Goal: Task Accomplishment & Management: Manage account settings

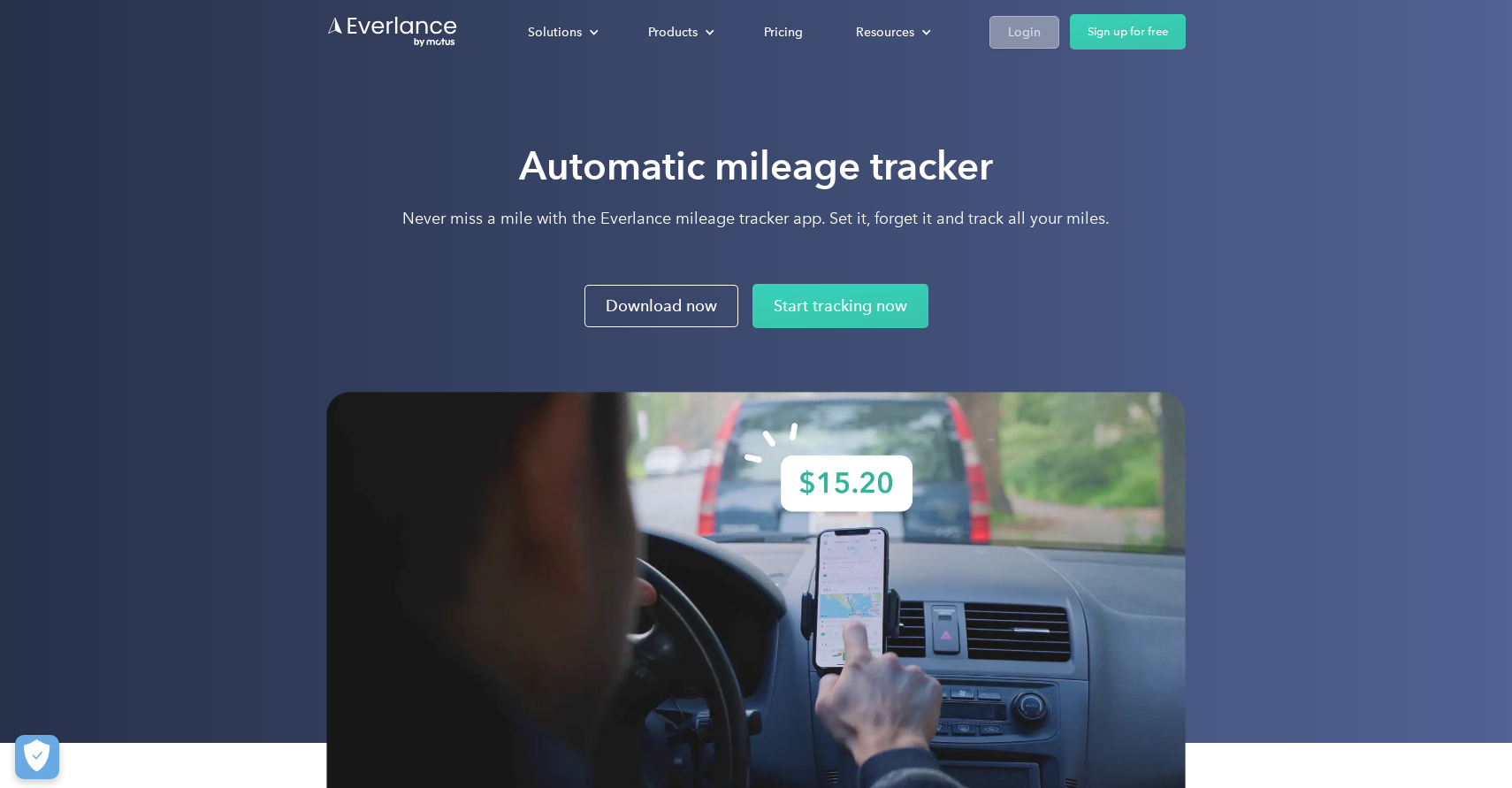
click at [1029, 21] on div "Login" at bounding box center [1025, 32] width 33 height 22
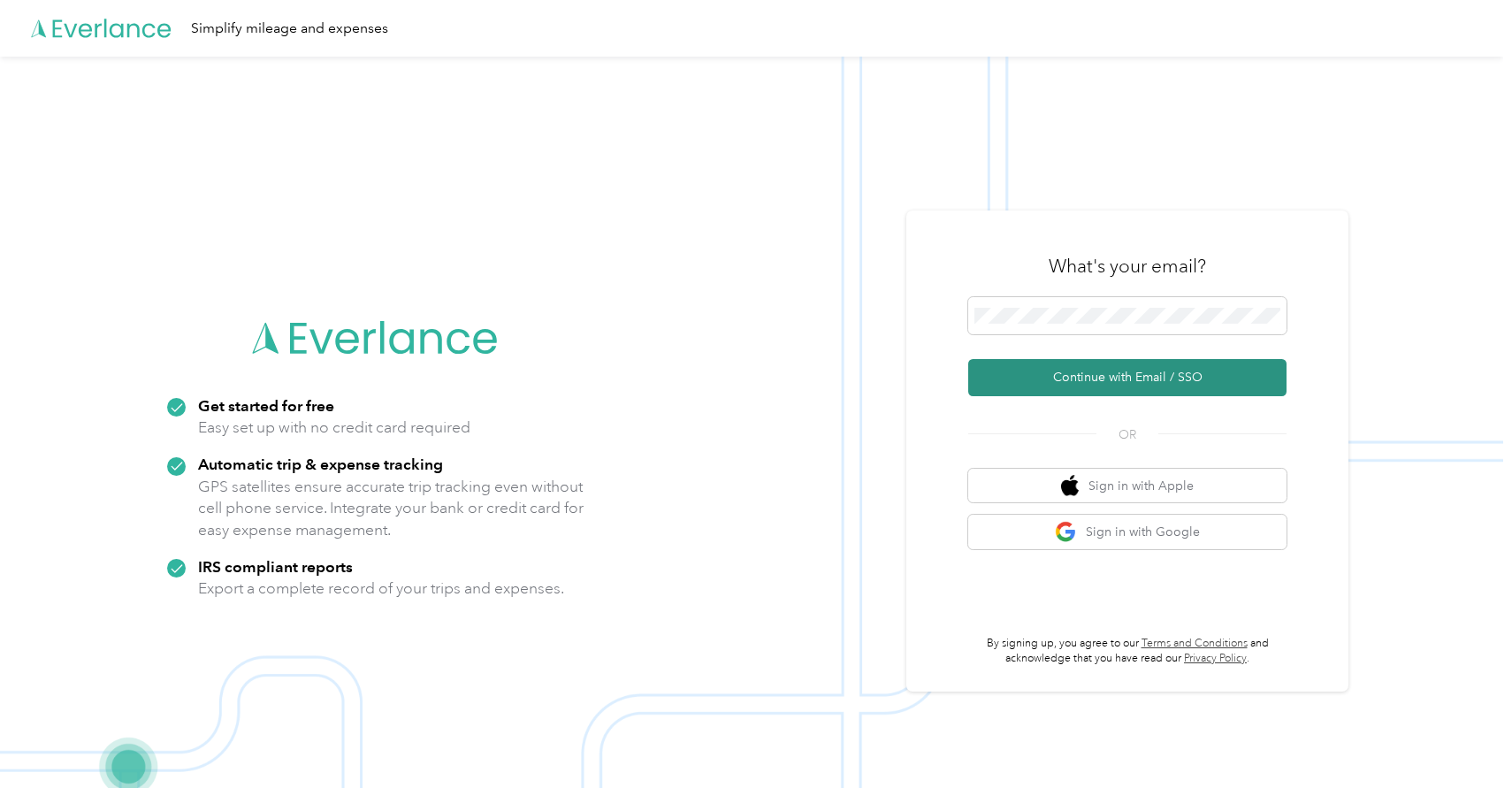
click at [1110, 368] on button "Continue with Email / SSO" at bounding box center [1127, 378] width 318 height 37
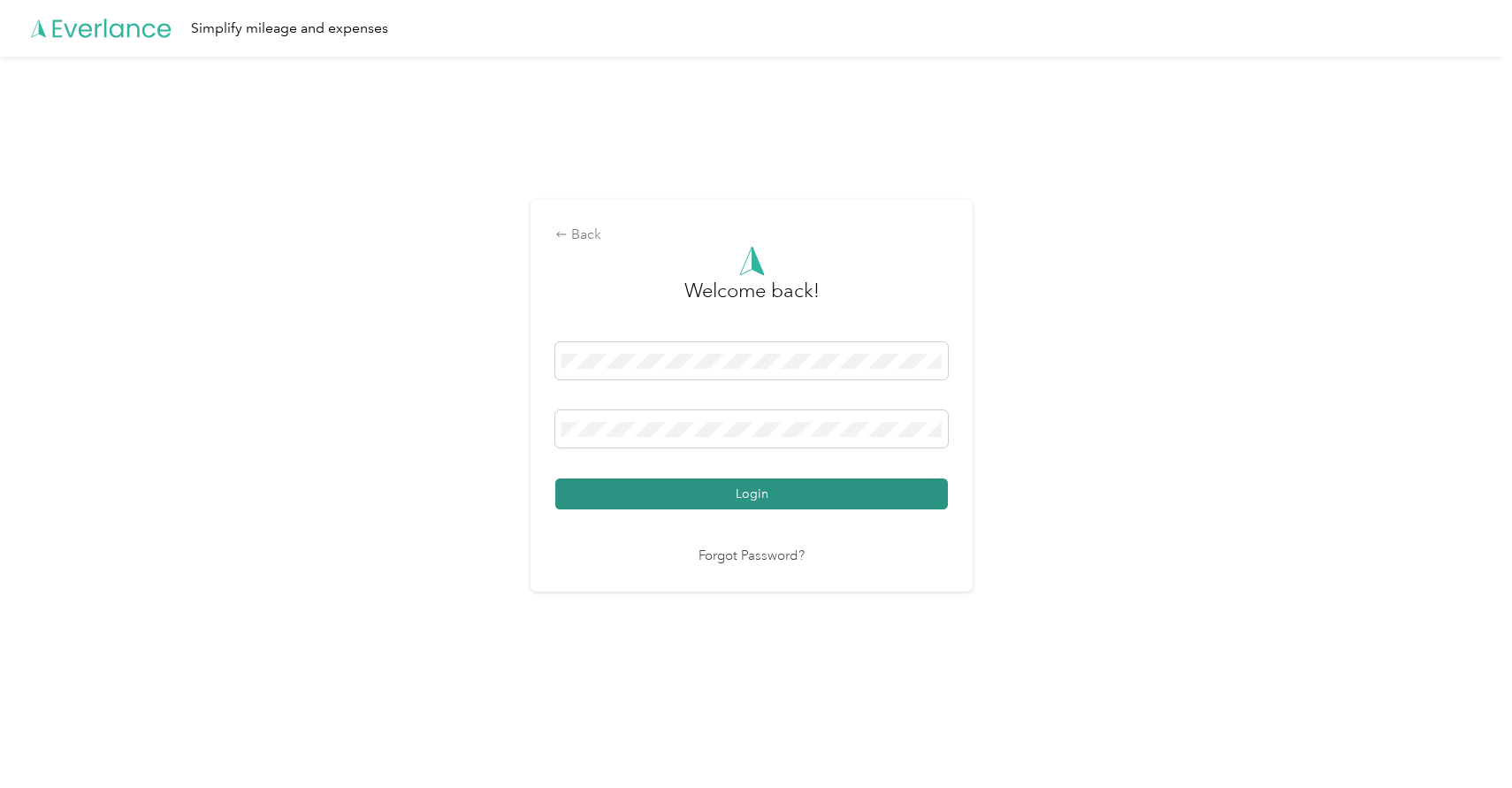
click at [774, 481] on button "Login" at bounding box center [752, 494] width 392 height 31
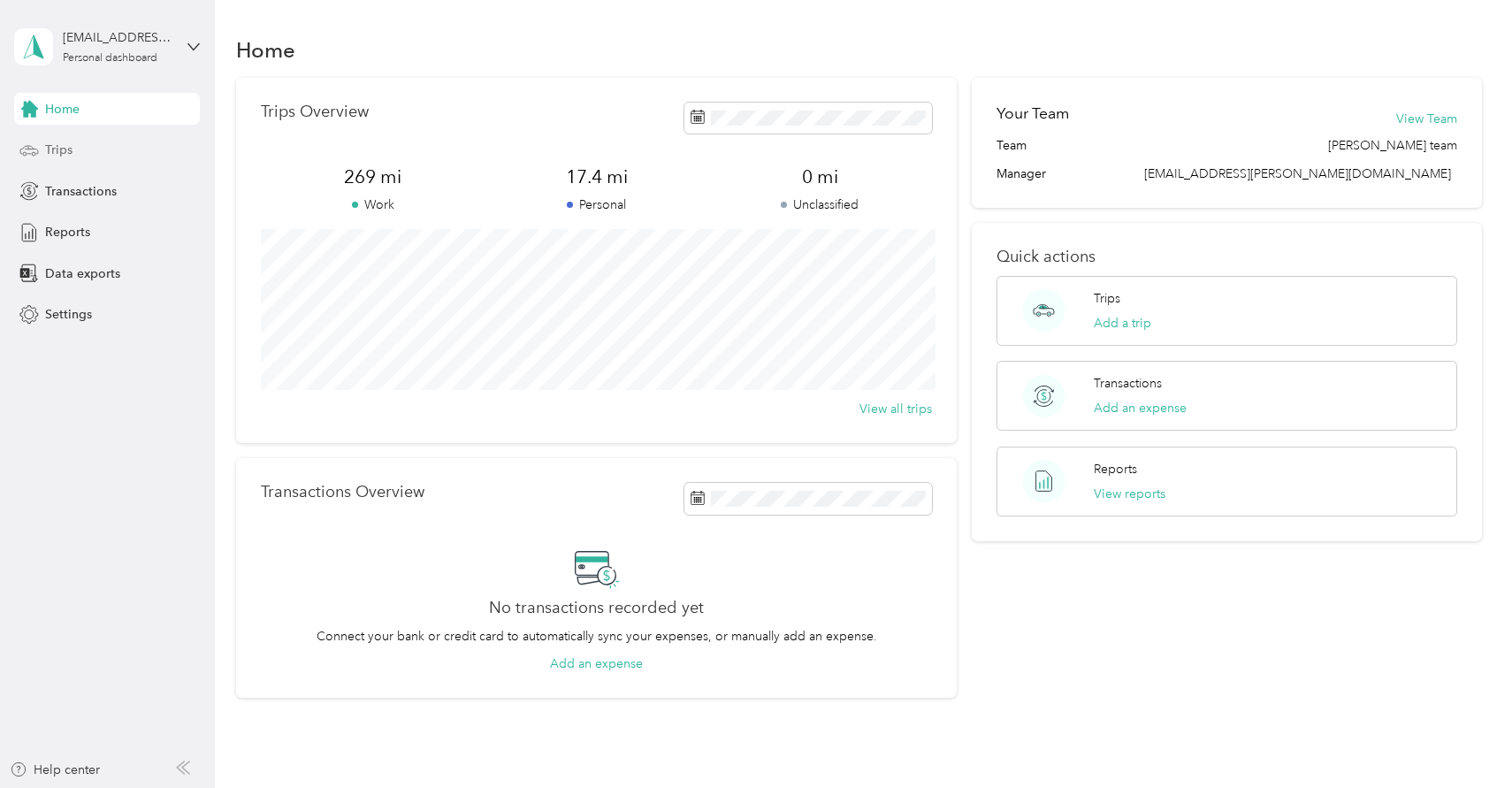
click at [84, 142] on div "Trips" at bounding box center [107, 150] width 186 height 32
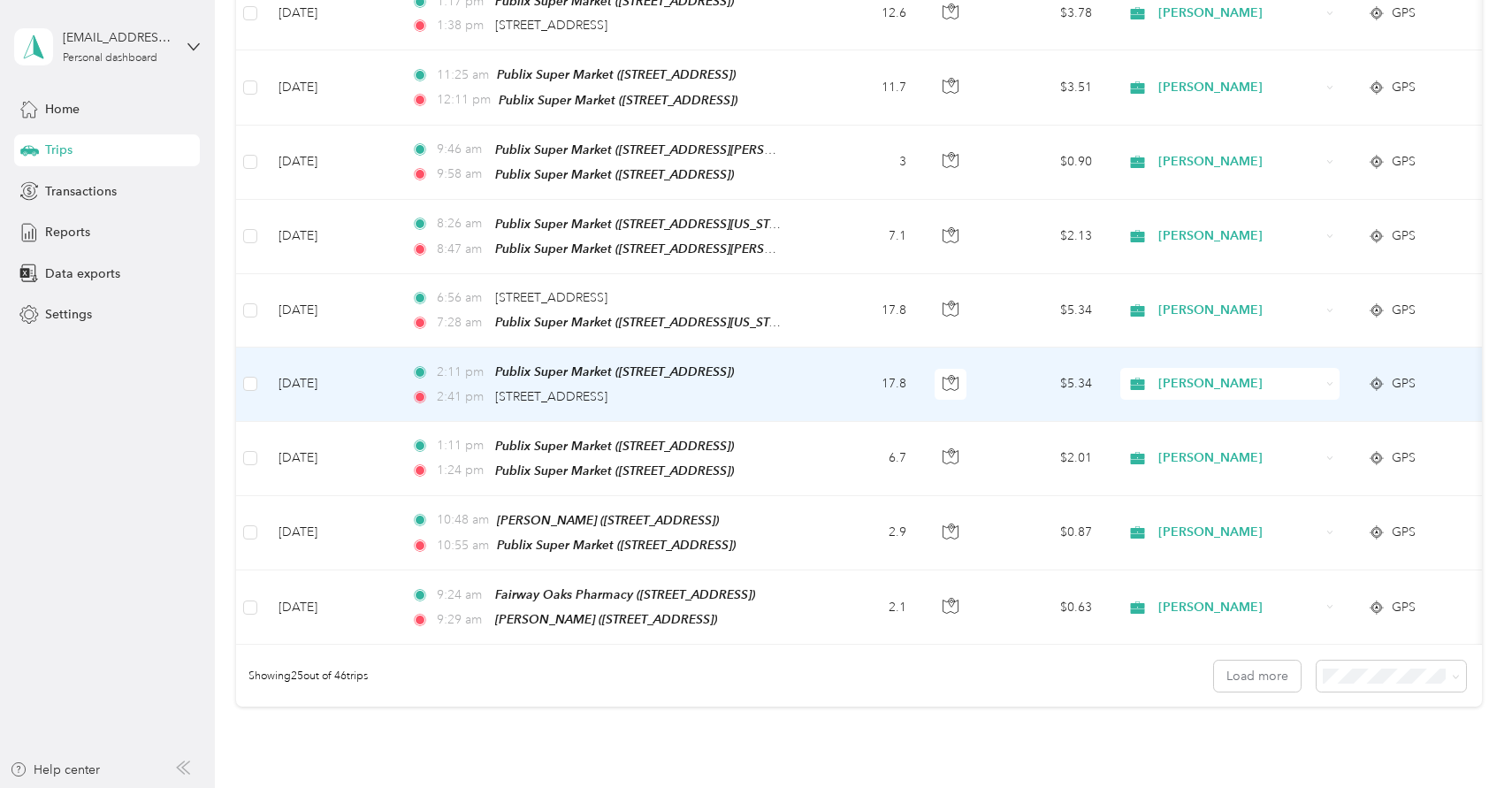
scroll to position [1529, 0]
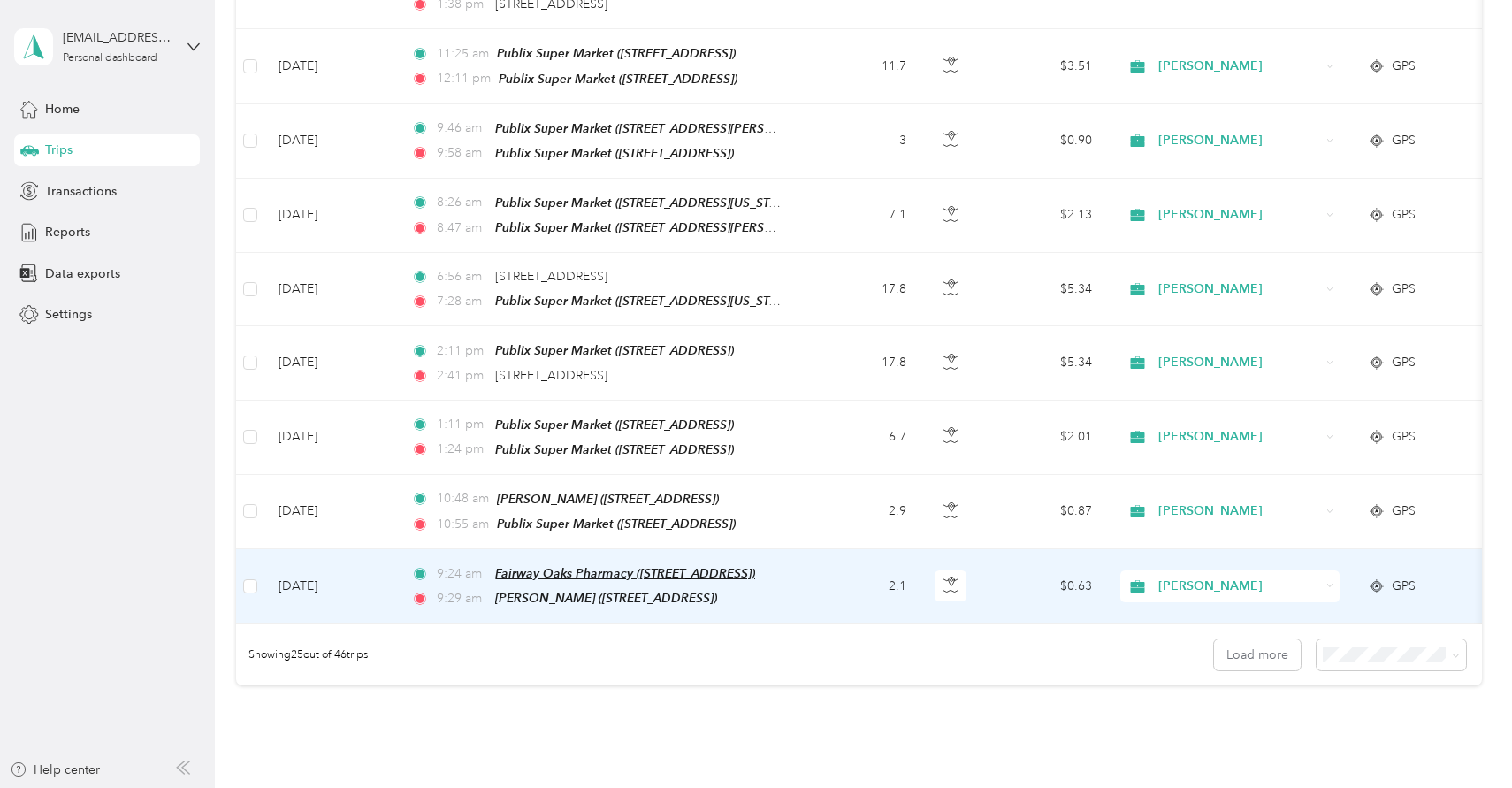
click at [632, 566] on span "Fairway Oaks Pharmacy (13716 Little Rd, Hudson, FL)" at bounding box center [625, 573] width 260 height 14
click at [583, 522] on div "Fairway Oaks Pharmacy (13716 Little Rd, Hudson, FL) Auto detected as a Favorite…" at bounding box center [627, 488] width 277 height 105
click at [626, 566] on span "Fairway Oaks Pharmacy (13716 Little Rd, Hudson, FL)" at bounding box center [625, 573] width 260 height 14
click at [560, 519] on button "Edit Place" at bounding box center [551, 513] width 101 height 31
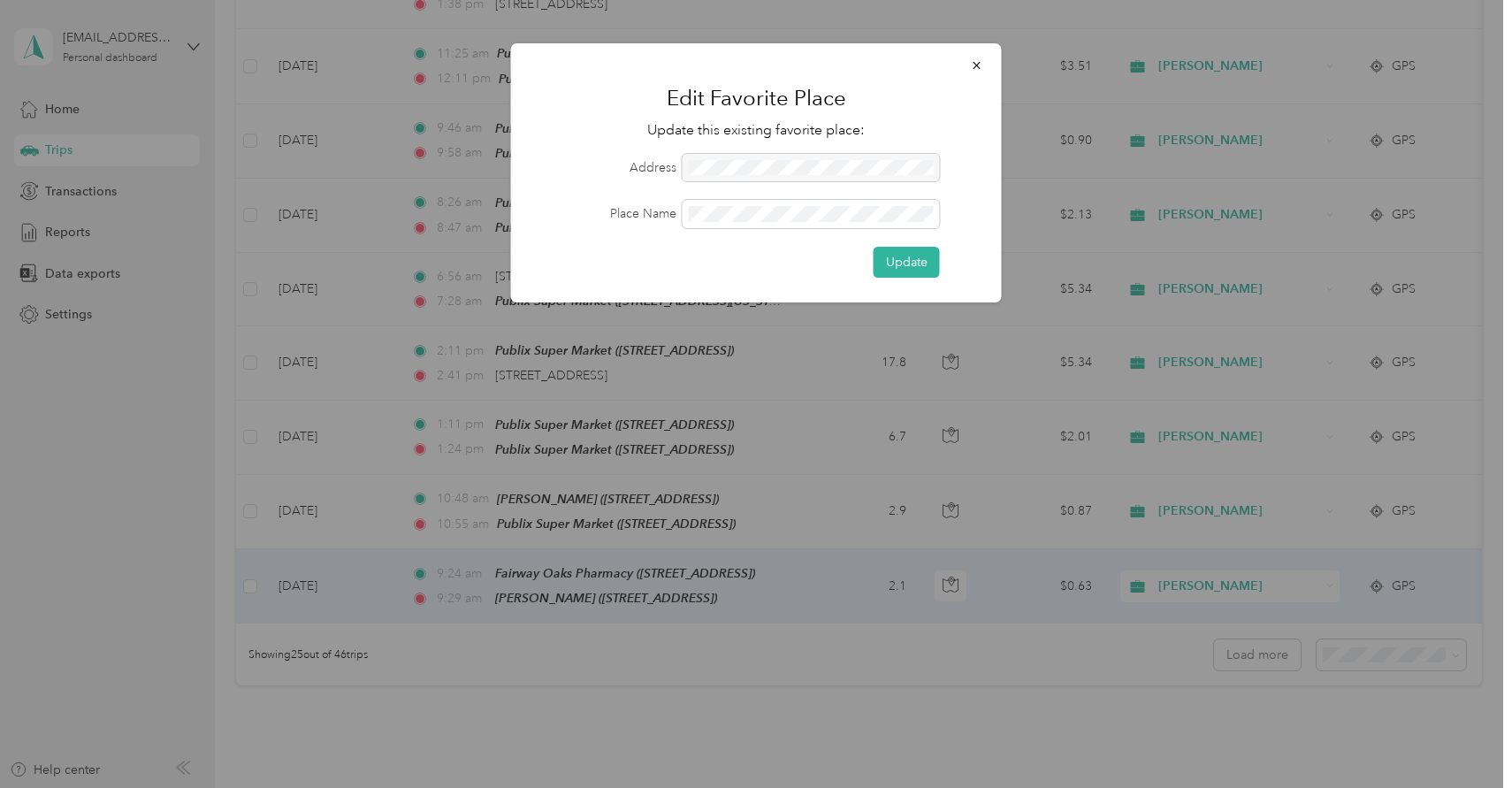
click at [862, 170] on div at bounding box center [811, 167] width 258 height 28
click at [975, 62] on icon "button" at bounding box center [976, 64] width 7 height 7
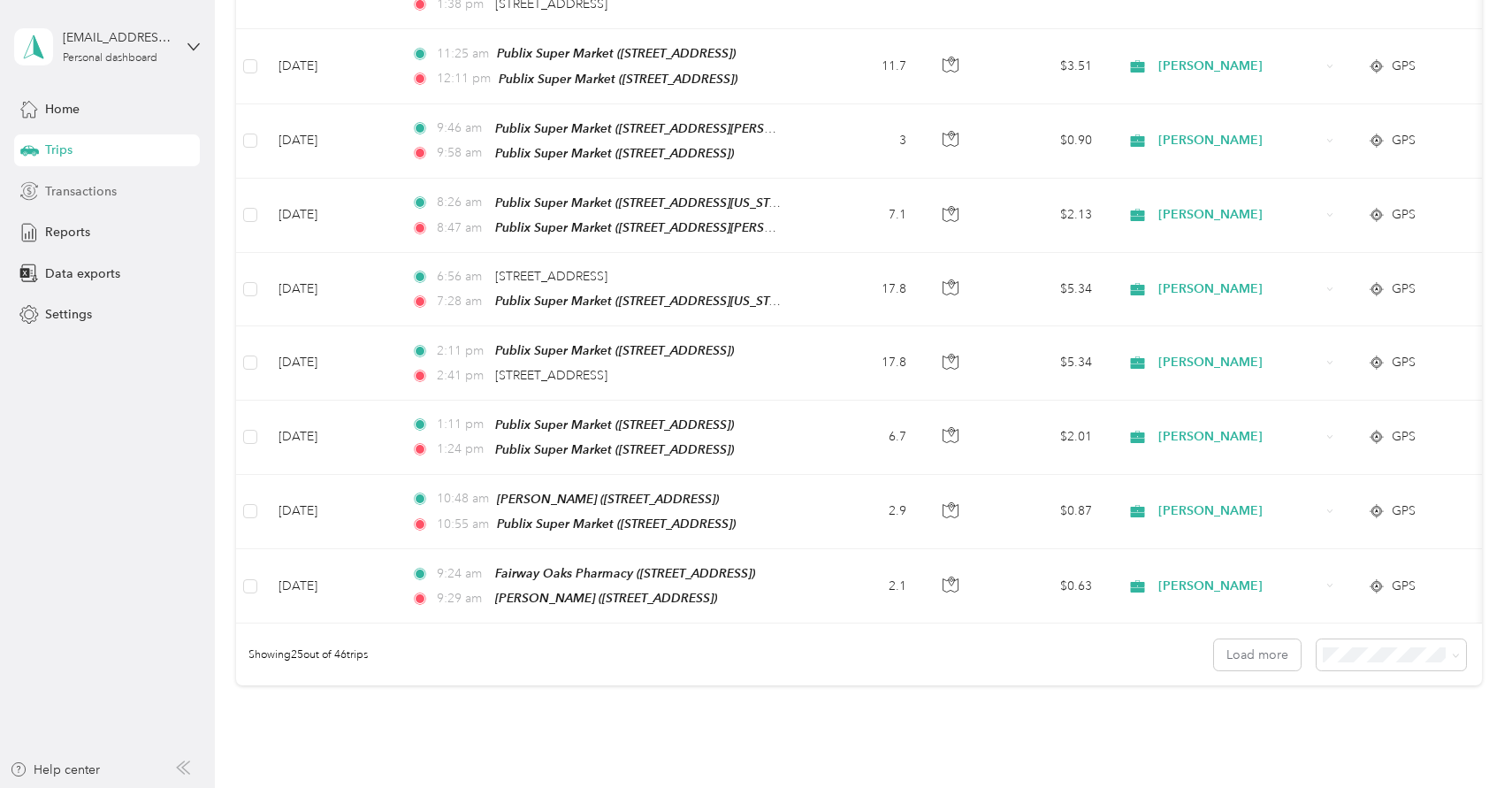
click at [124, 191] on div "Transactions" at bounding box center [107, 190] width 186 height 32
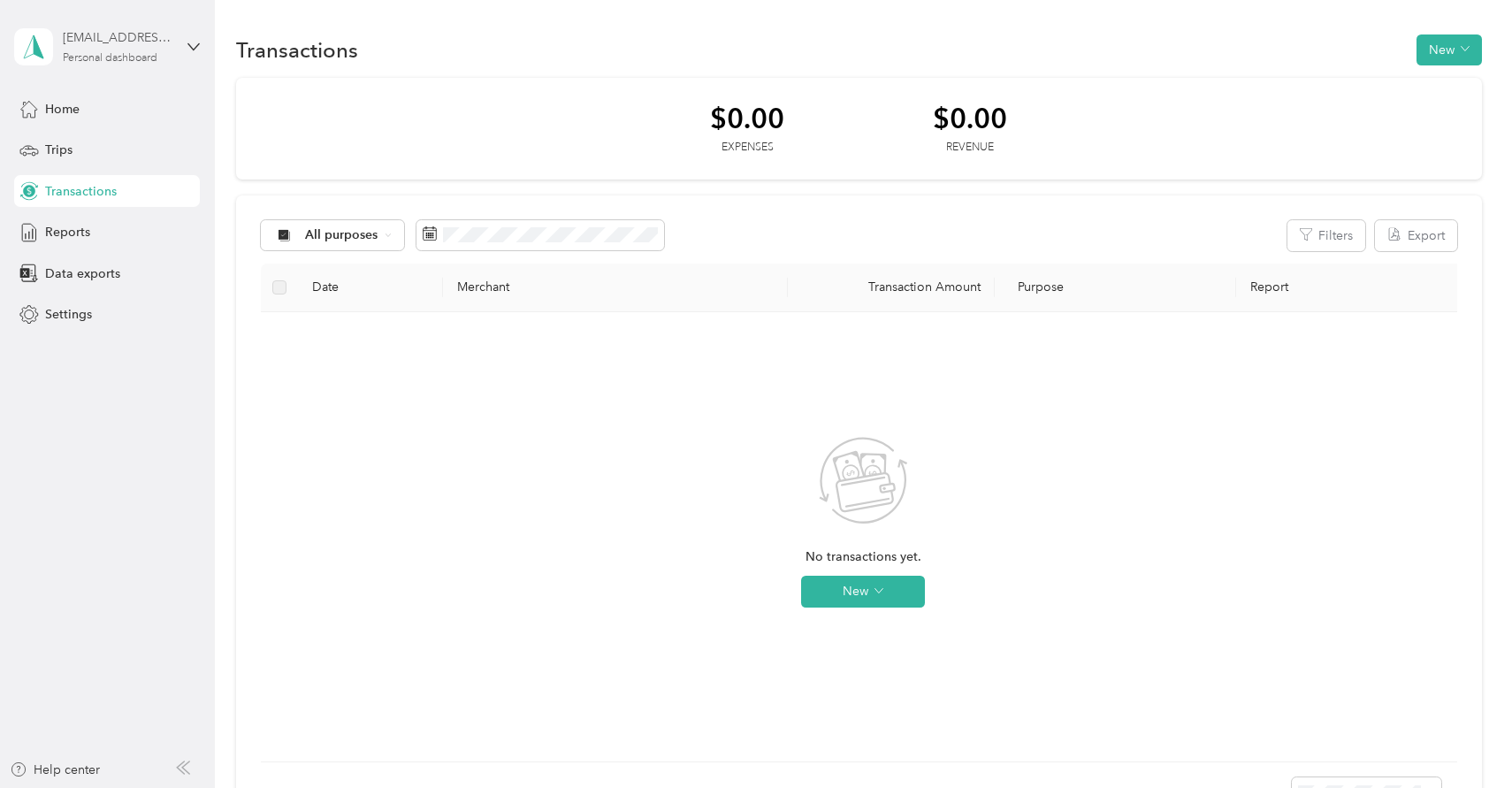
click at [64, 53] on div "Personal dashboard" at bounding box center [110, 58] width 94 height 11
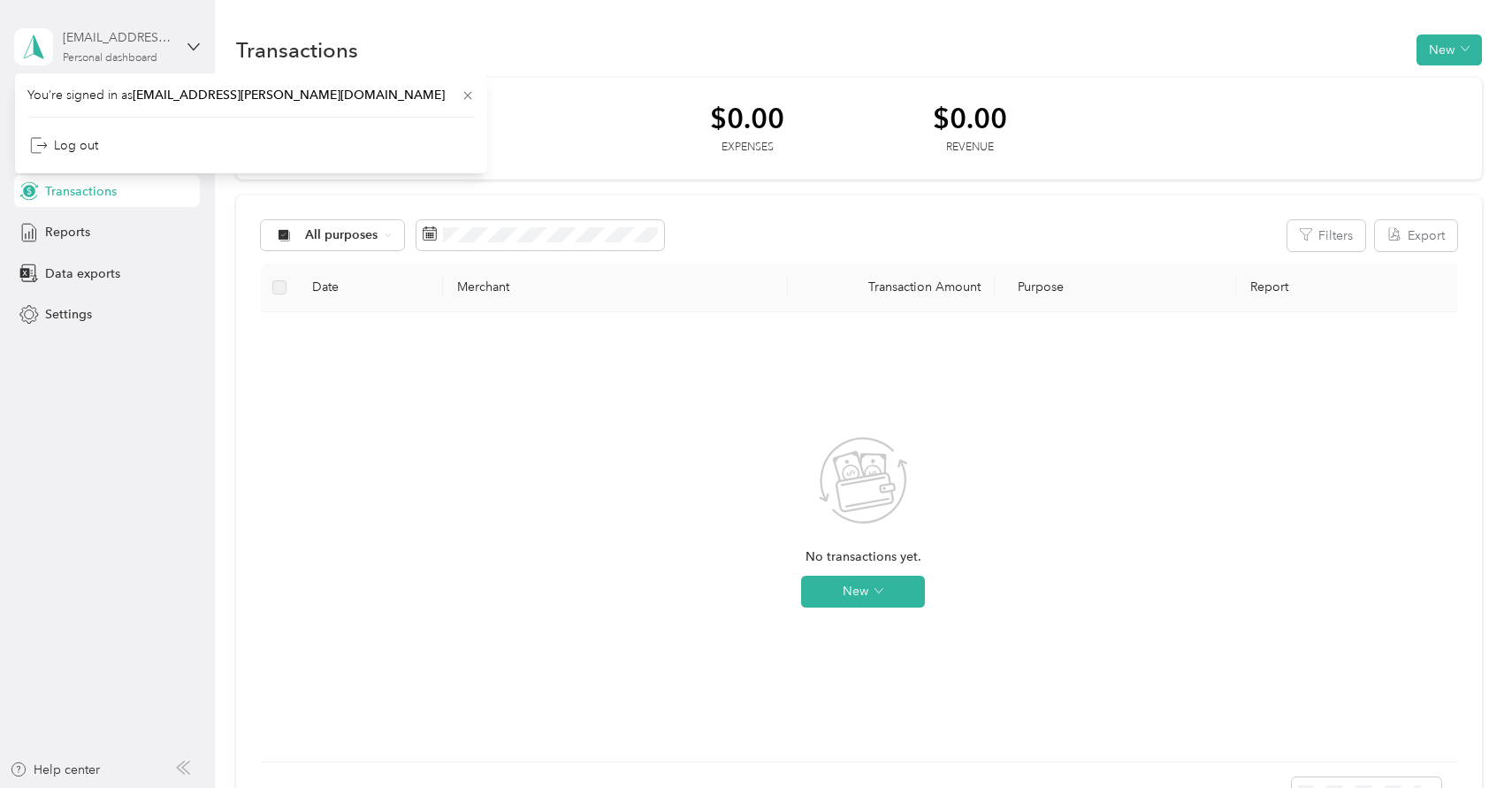
click at [169, 49] on div "dallen11@acosta.com Personal dashboard" at bounding box center [117, 45] width 111 height 36
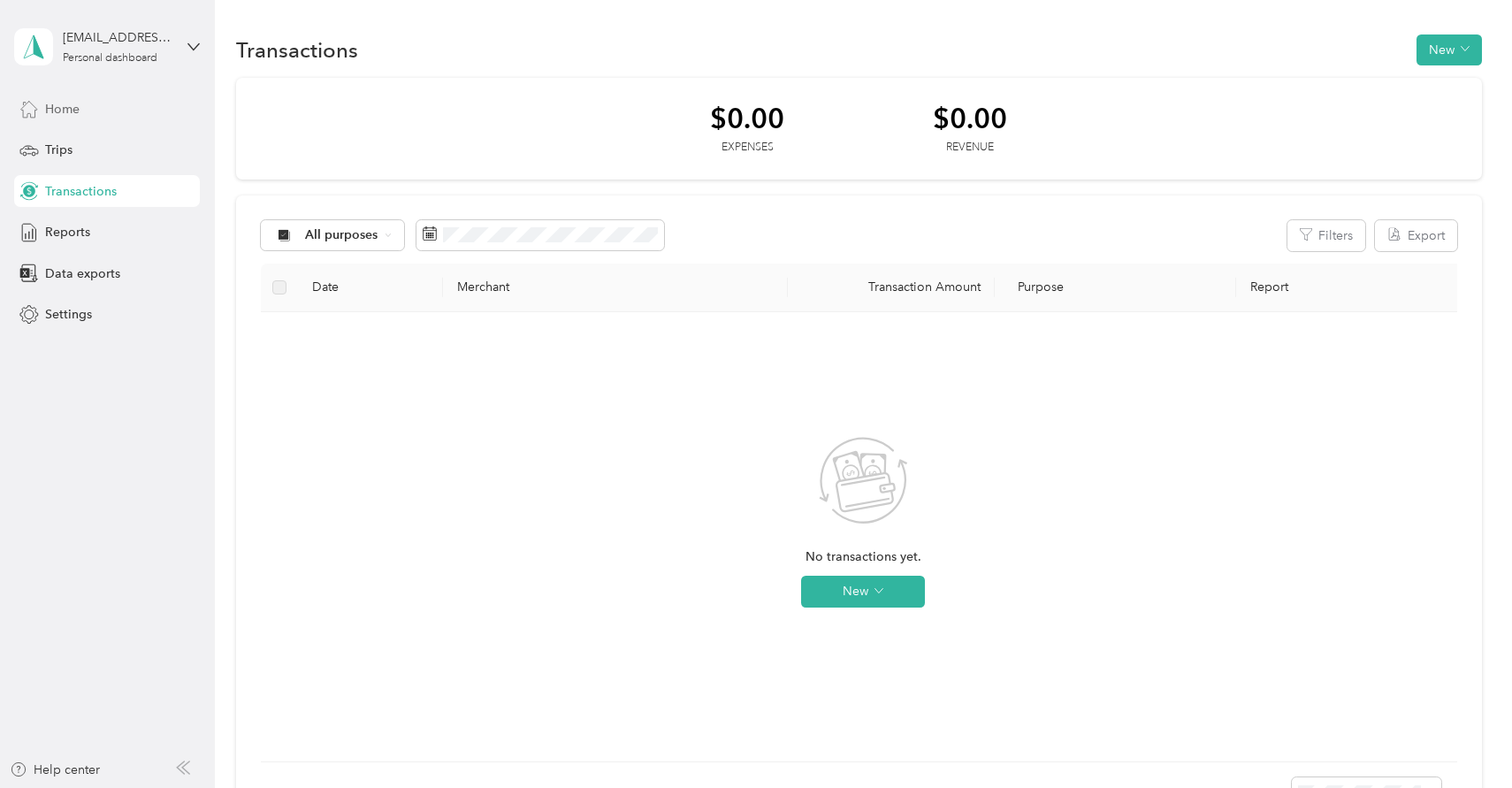
click at [46, 103] on span "Home" at bounding box center [62, 109] width 35 height 18
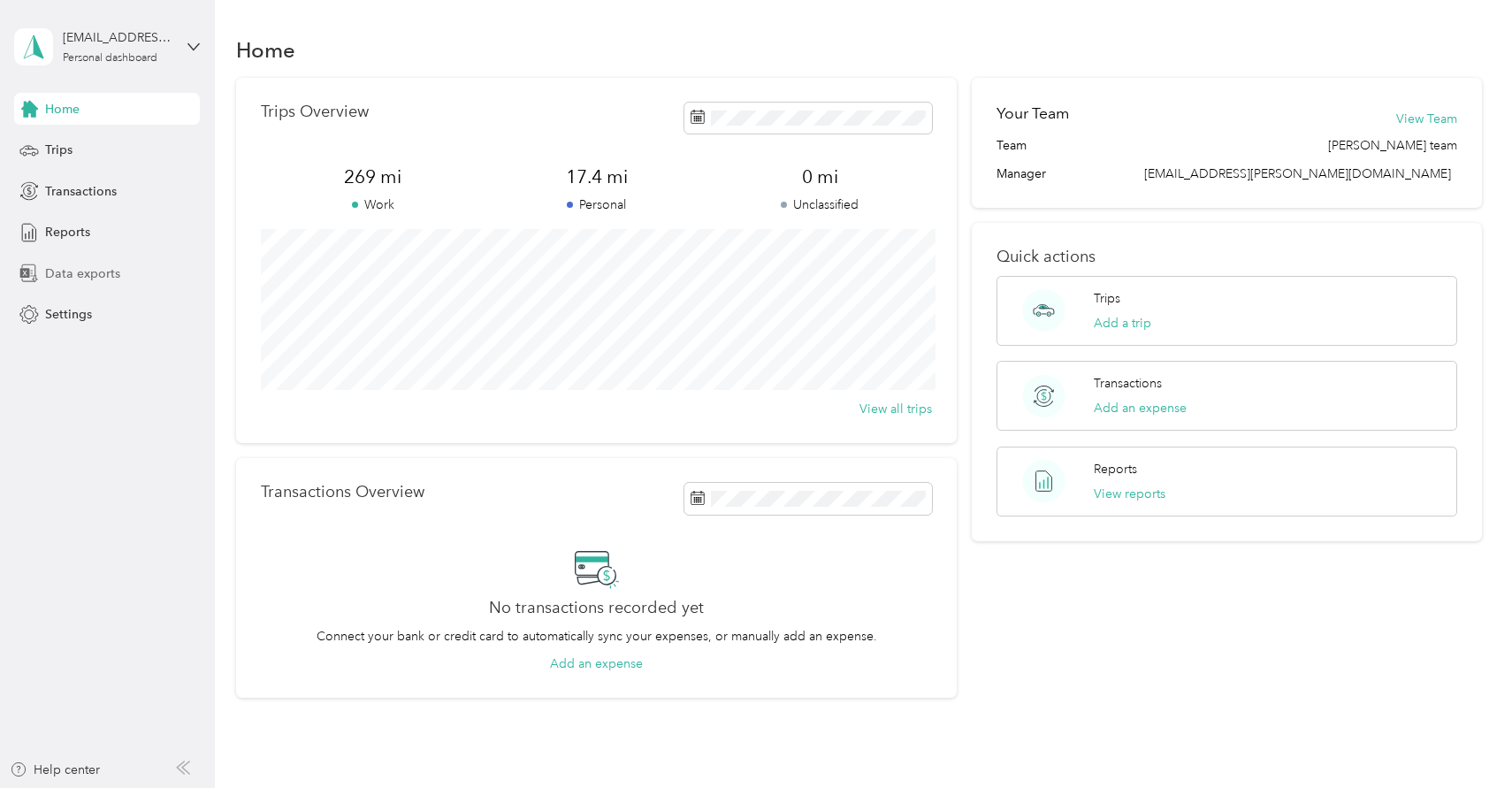
click at [88, 277] on span "Data exports" at bounding box center [83, 273] width 75 height 18
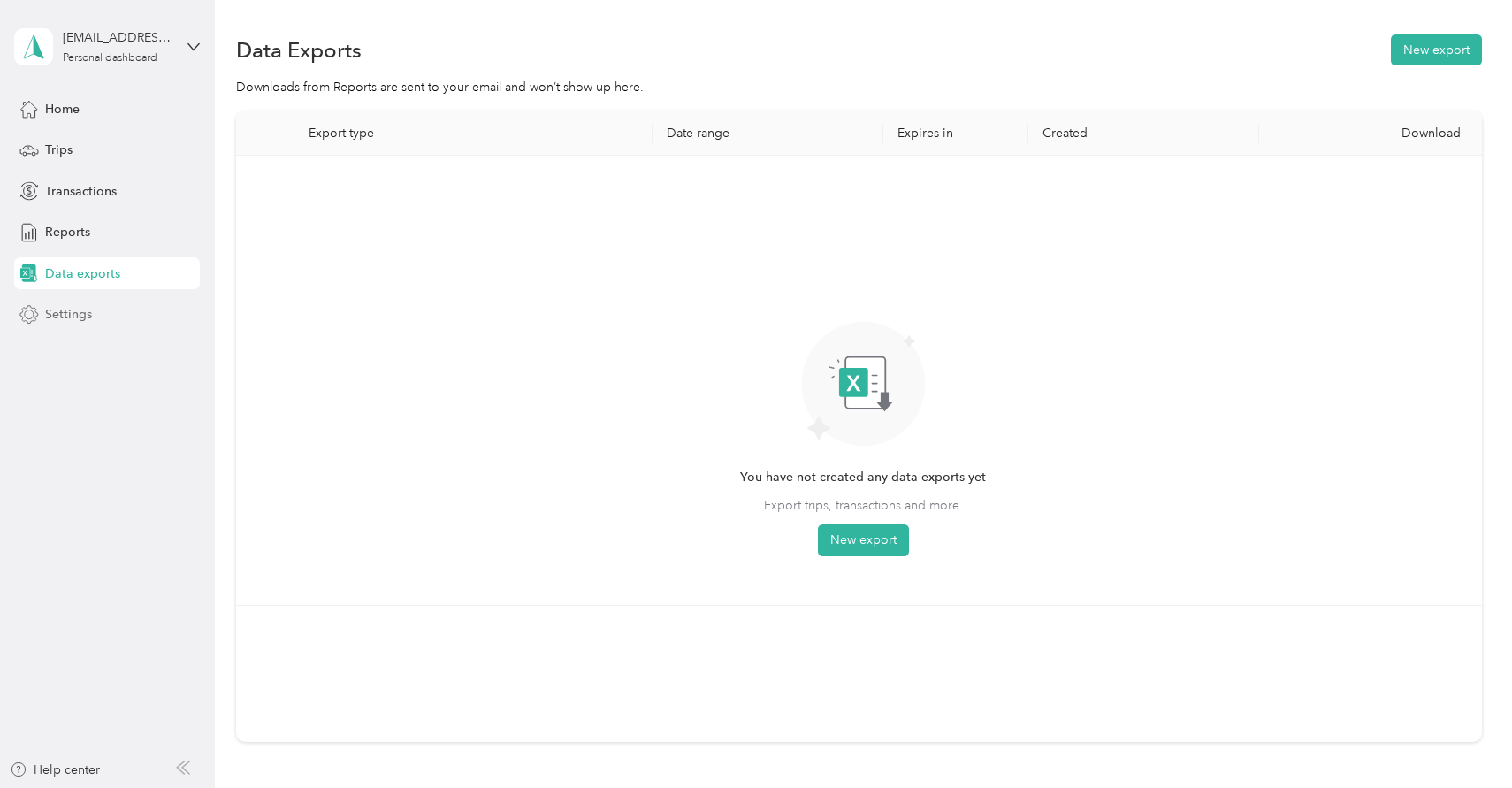
click at [67, 314] on span "Settings" at bounding box center [68, 313] width 47 height 18
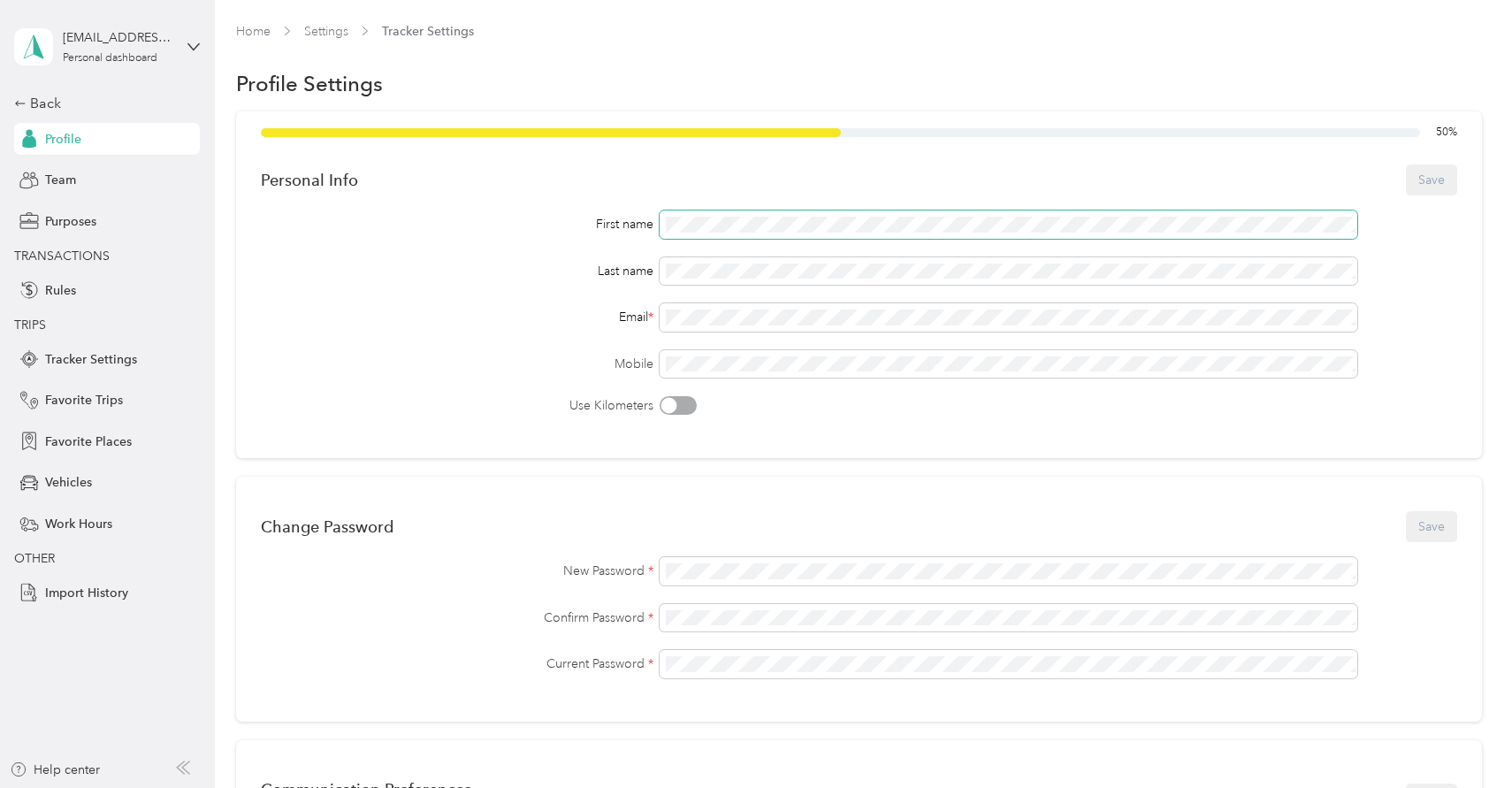
click at [810, 215] on span at bounding box center [1008, 224] width 698 height 28
click at [1448, 161] on div "Personal Info Save" at bounding box center [858, 179] width 1196 height 37
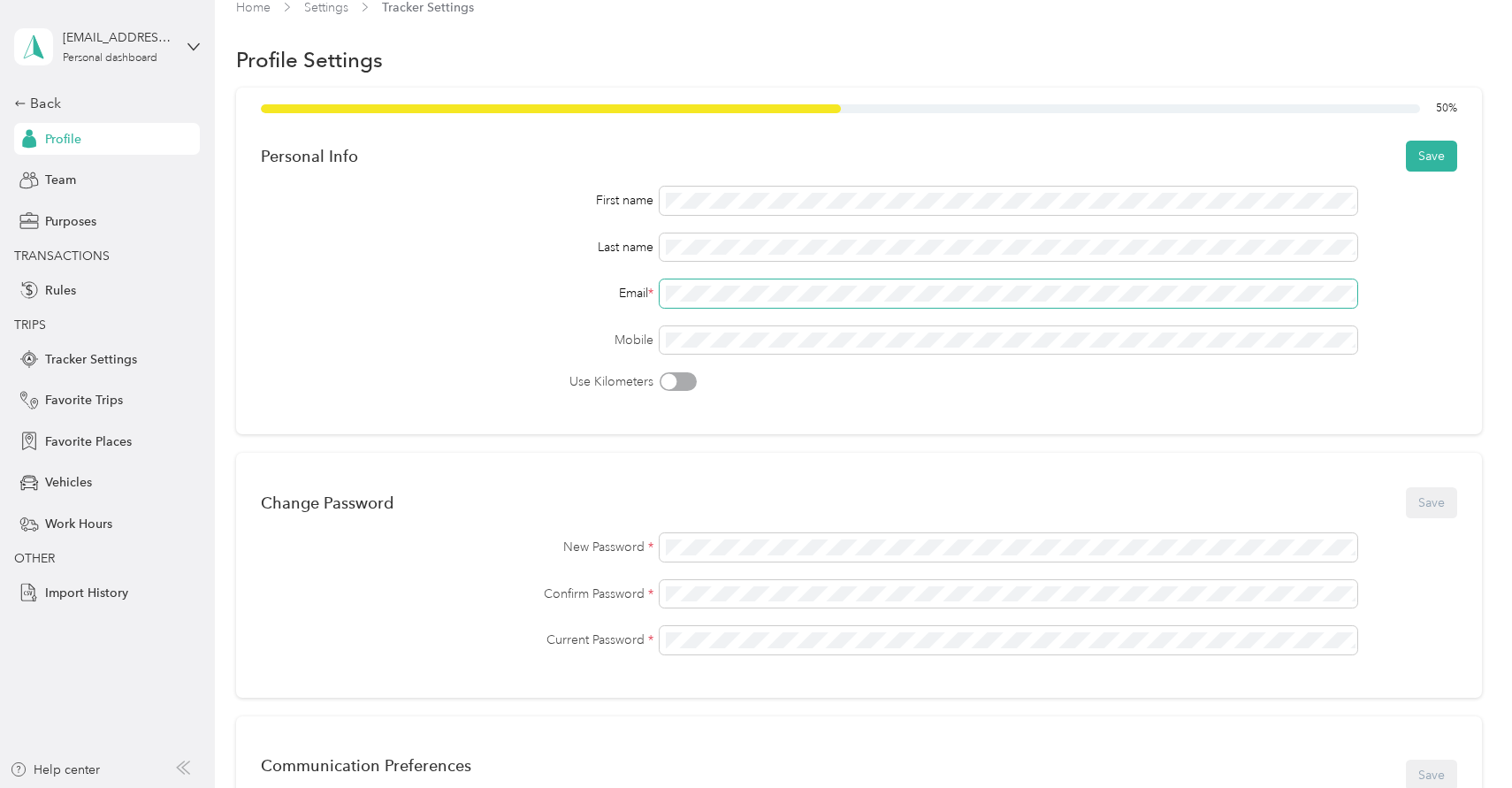
scroll to position [25, 0]
click at [1438, 152] on button "Save" at bounding box center [1431, 155] width 51 height 31
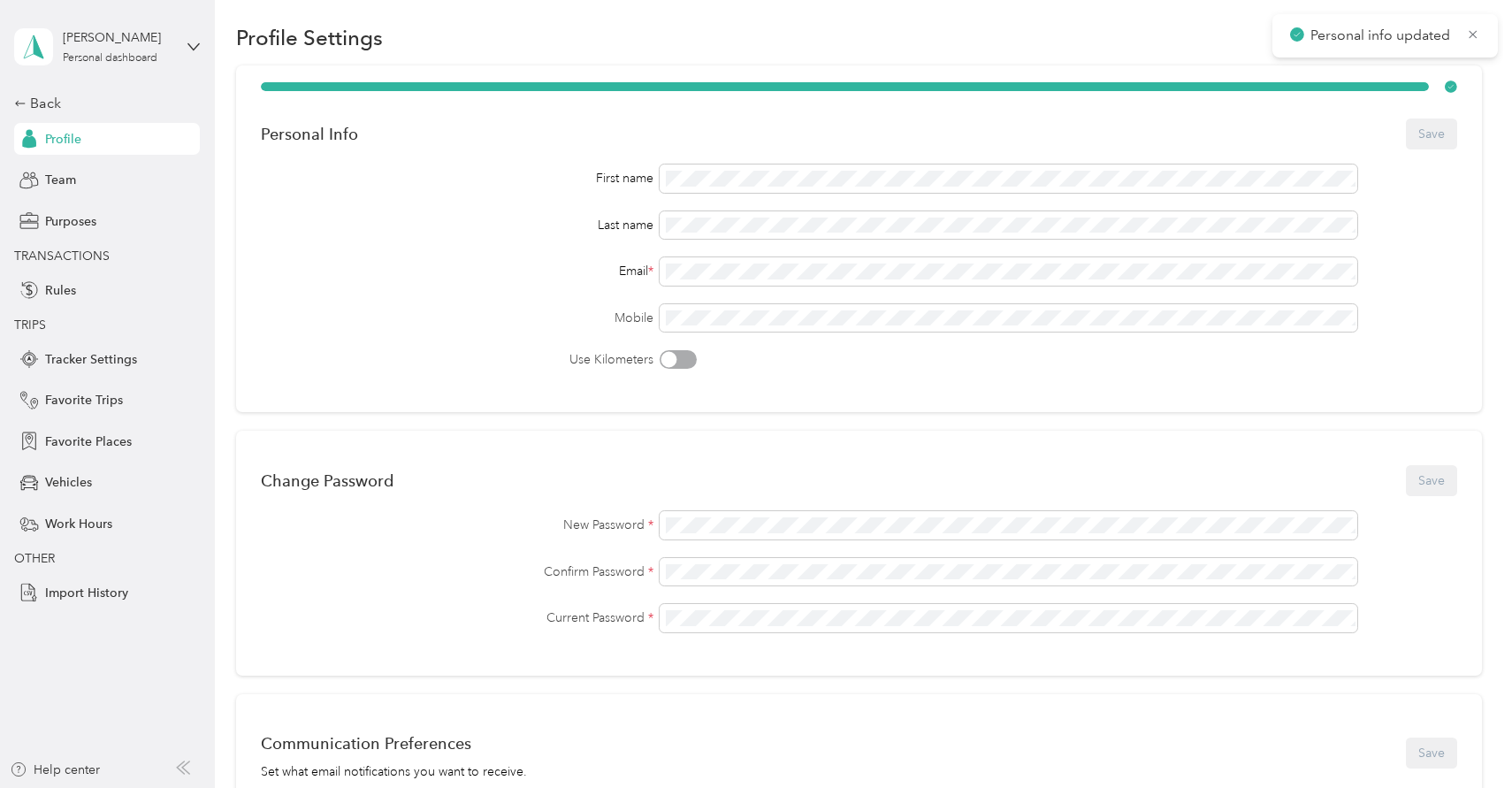
scroll to position [29, 0]
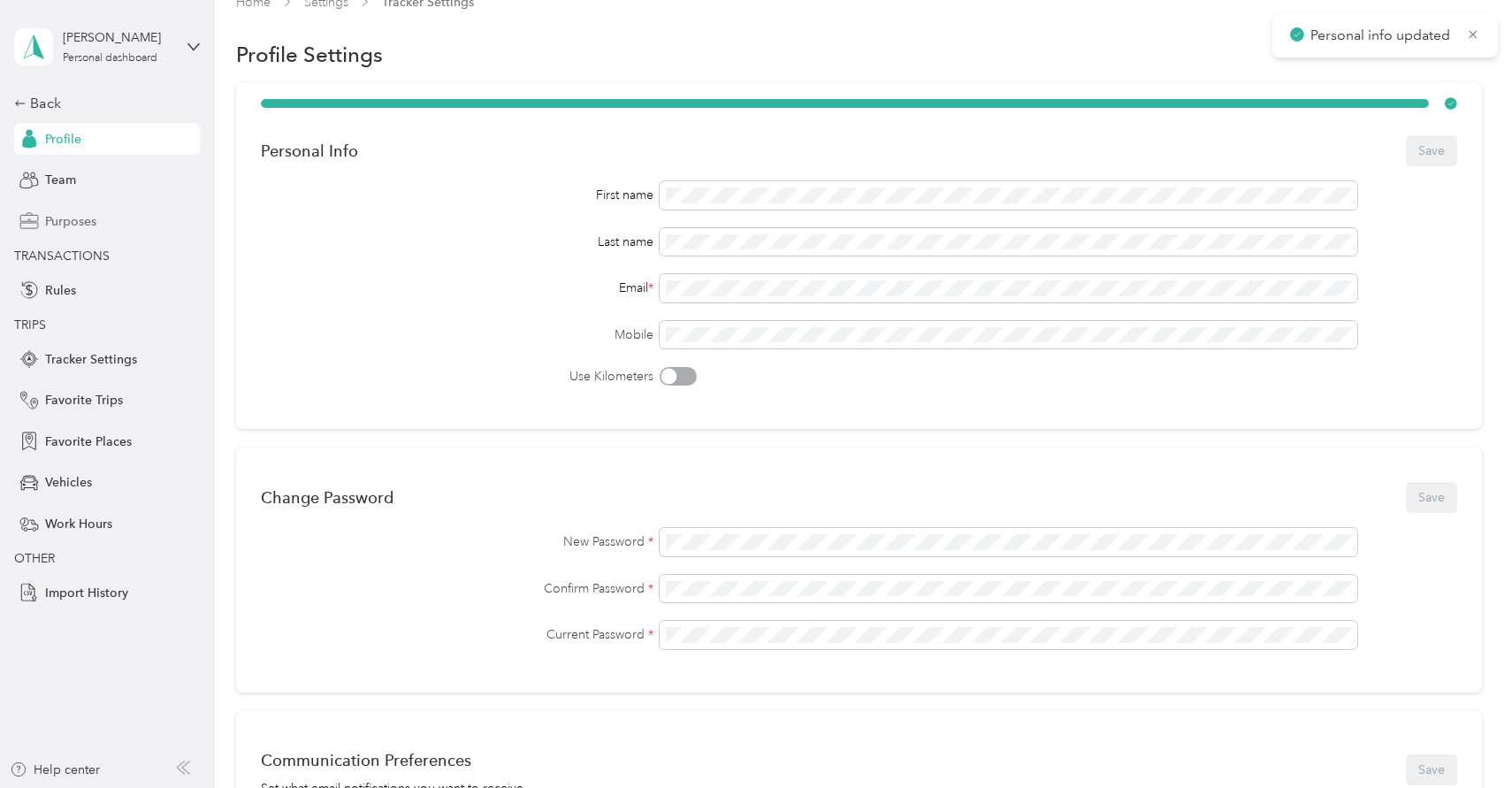
click at [78, 206] on div "Purposes" at bounding box center [107, 220] width 186 height 32
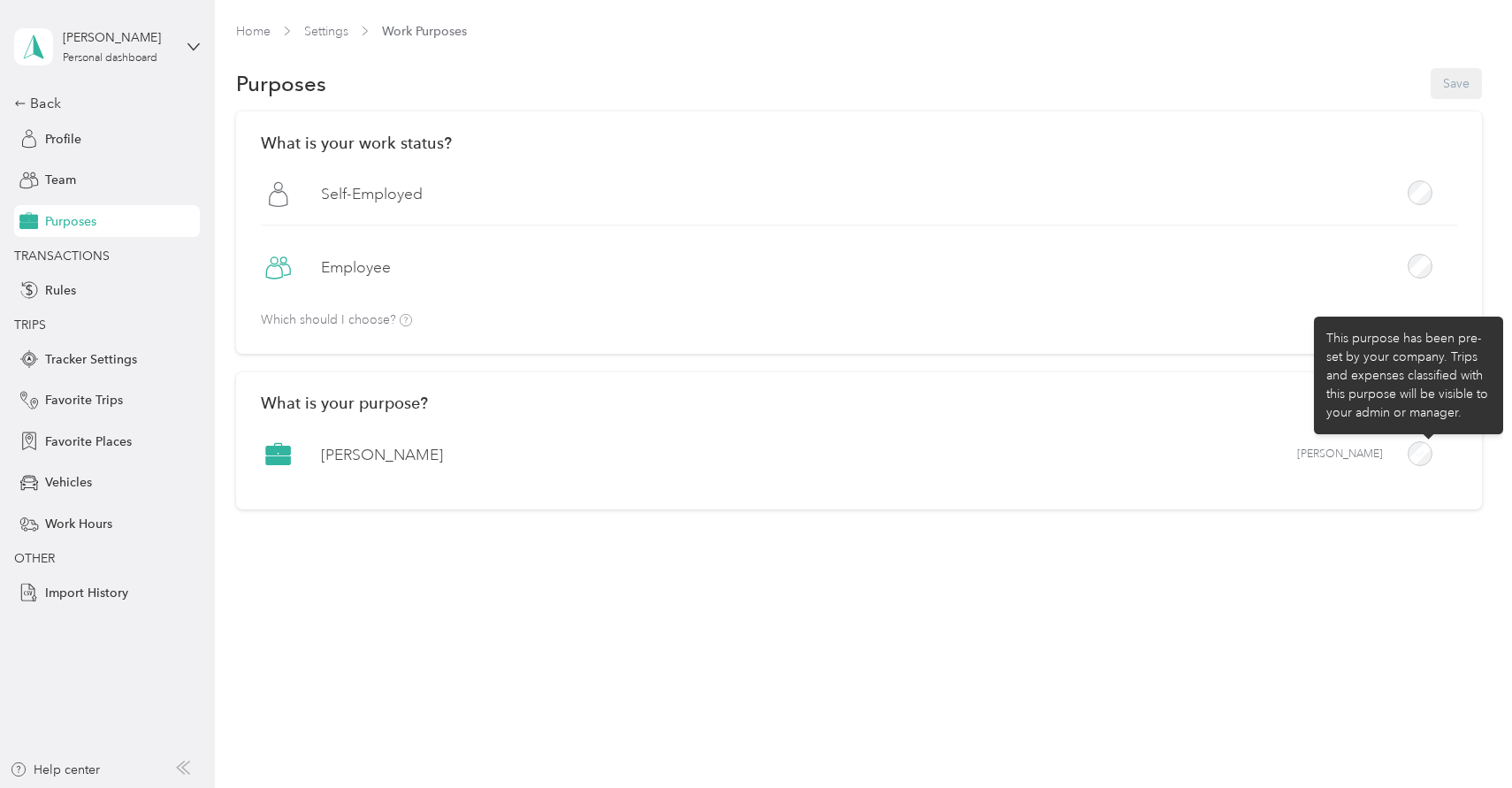
click at [1425, 444] on div at bounding box center [1421, 454] width 25 height 25
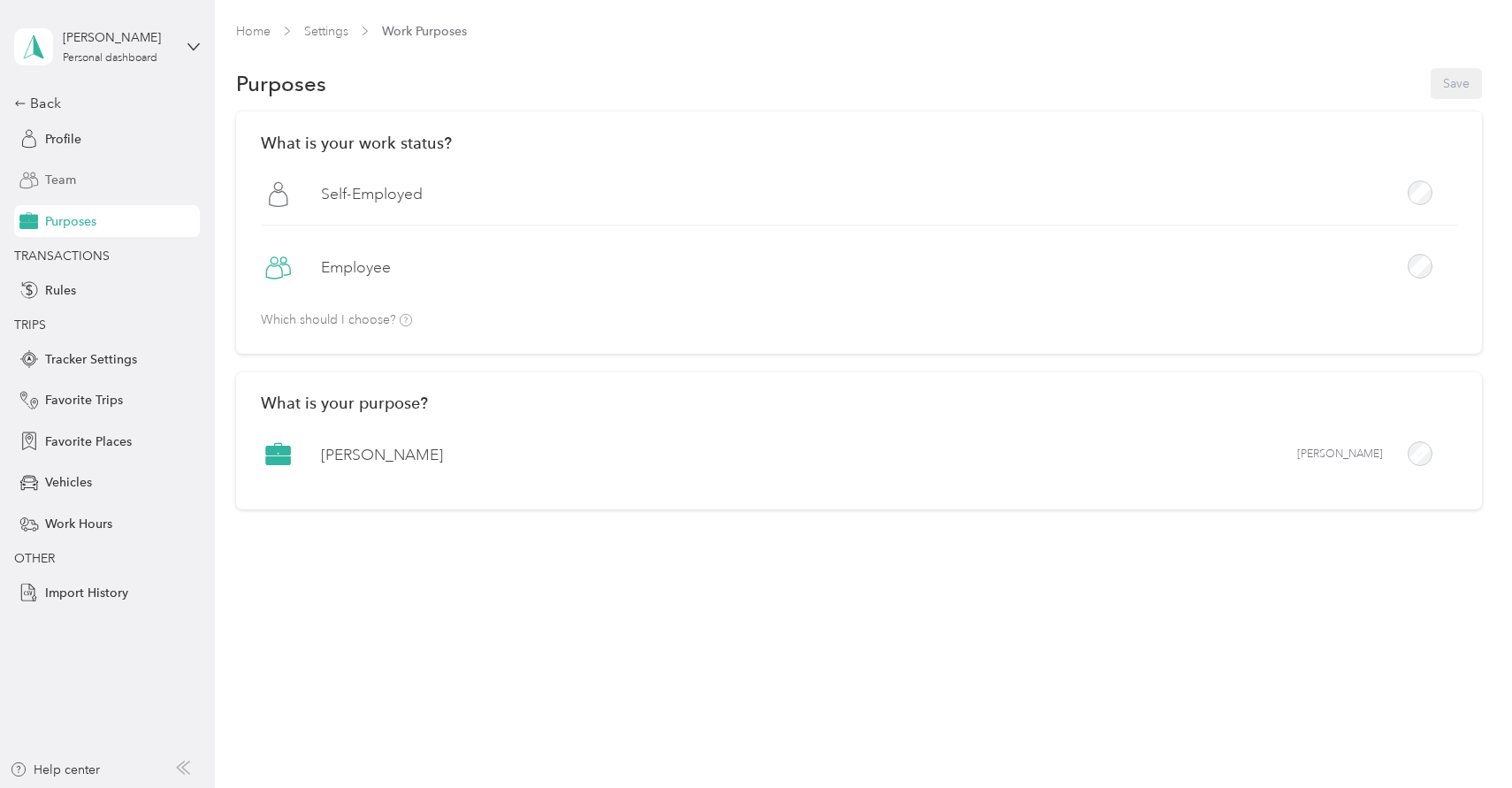
click at [91, 174] on div "Team" at bounding box center [107, 180] width 186 height 32
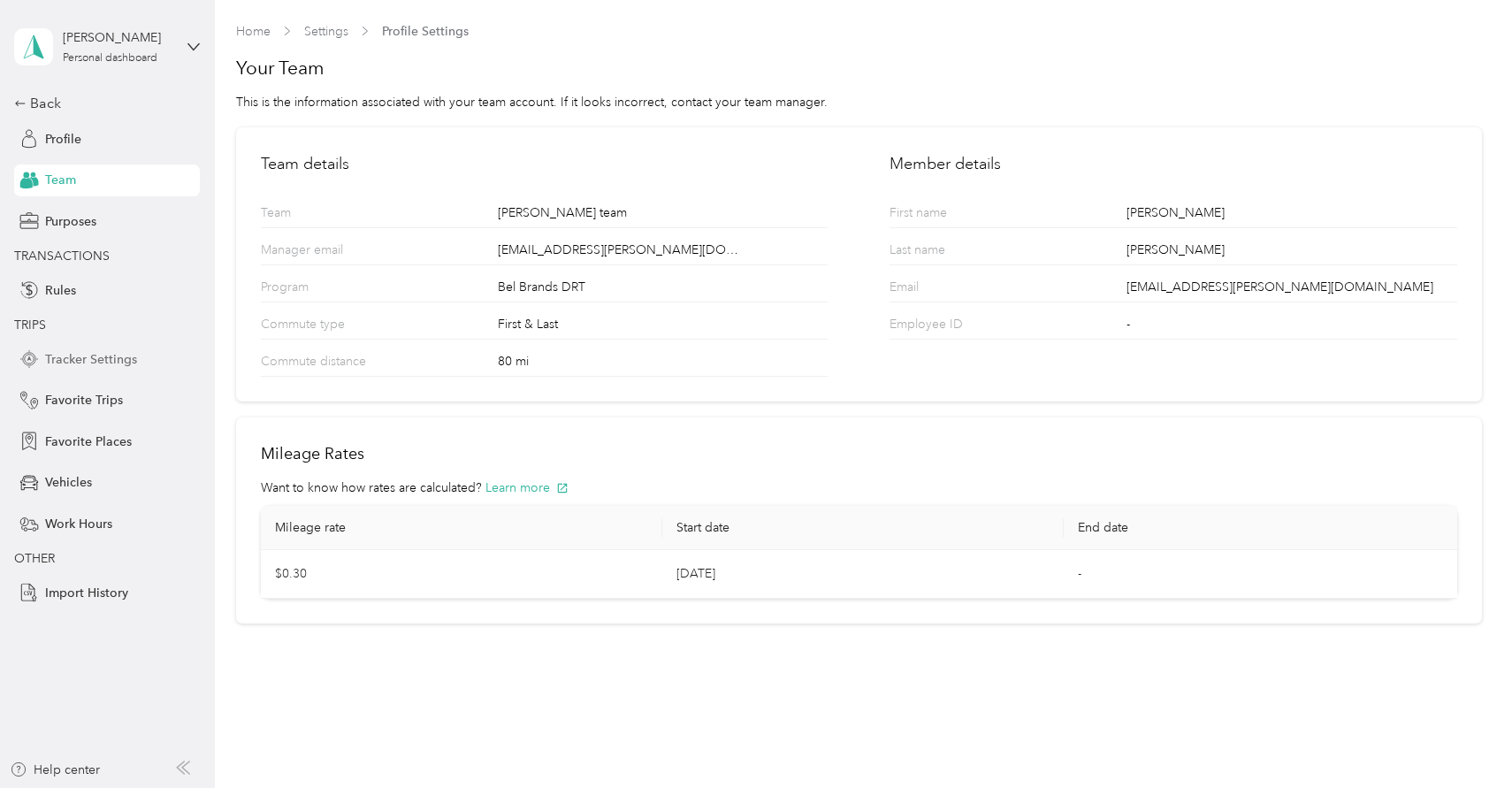
click at [79, 358] on span "Tracker Settings" at bounding box center [91, 358] width 92 height 18
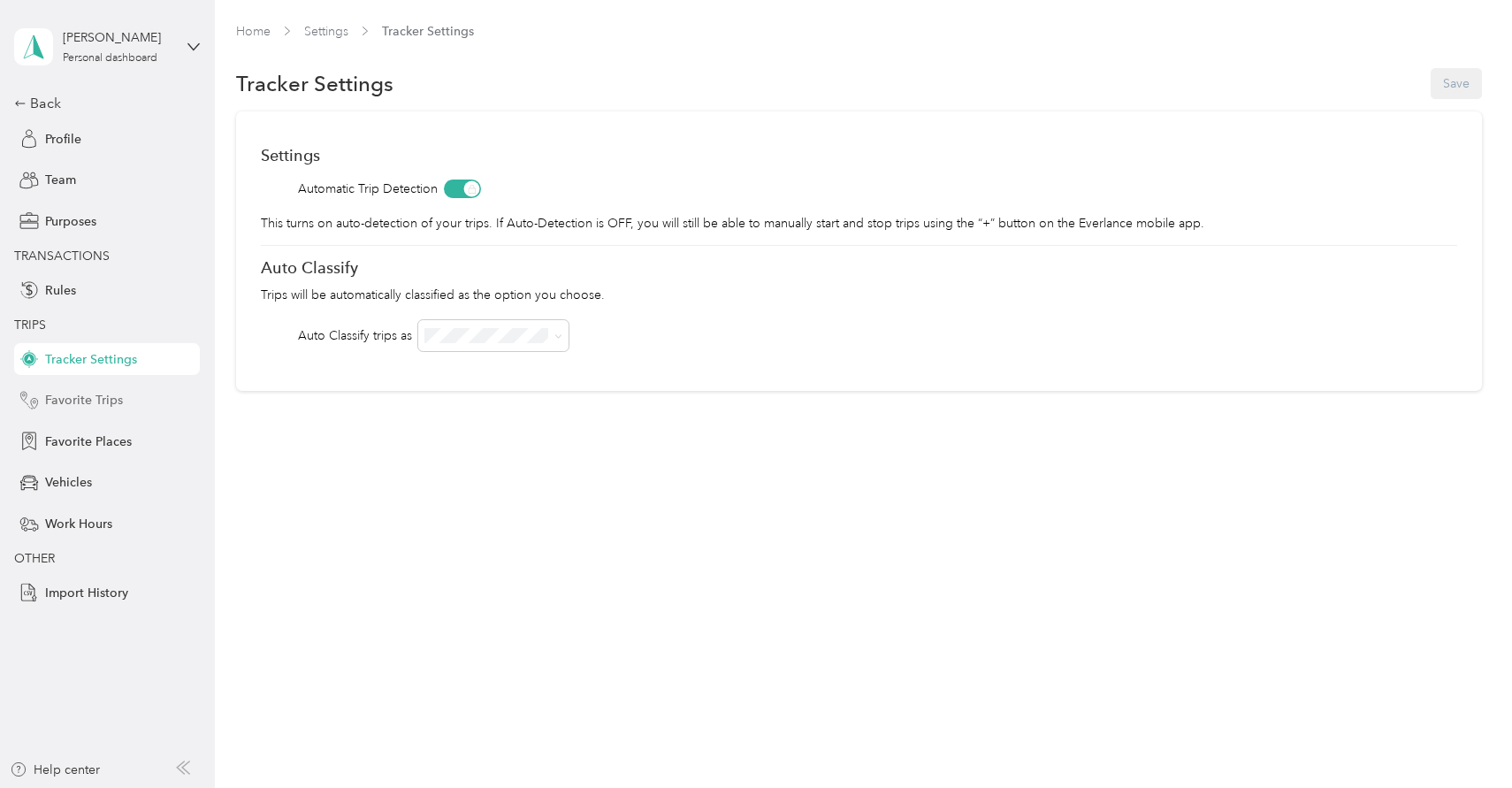
click at [79, 393] on span "Favorite Trips" at bounding box center [84, 400] width 78 height 18
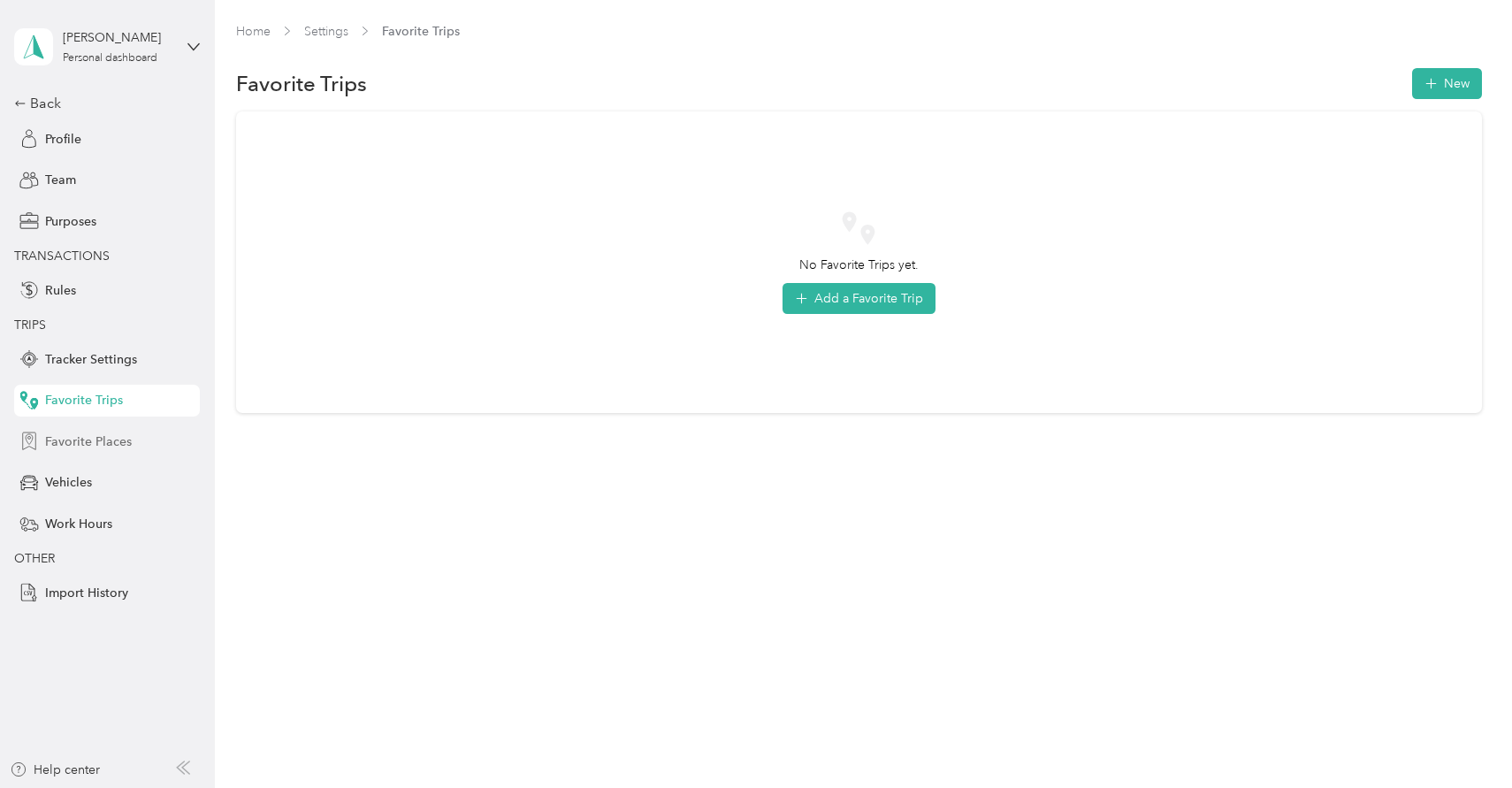
click at [79, 442] on span "Favorite Places" at bounding box center [88, 441] width 87 height 18
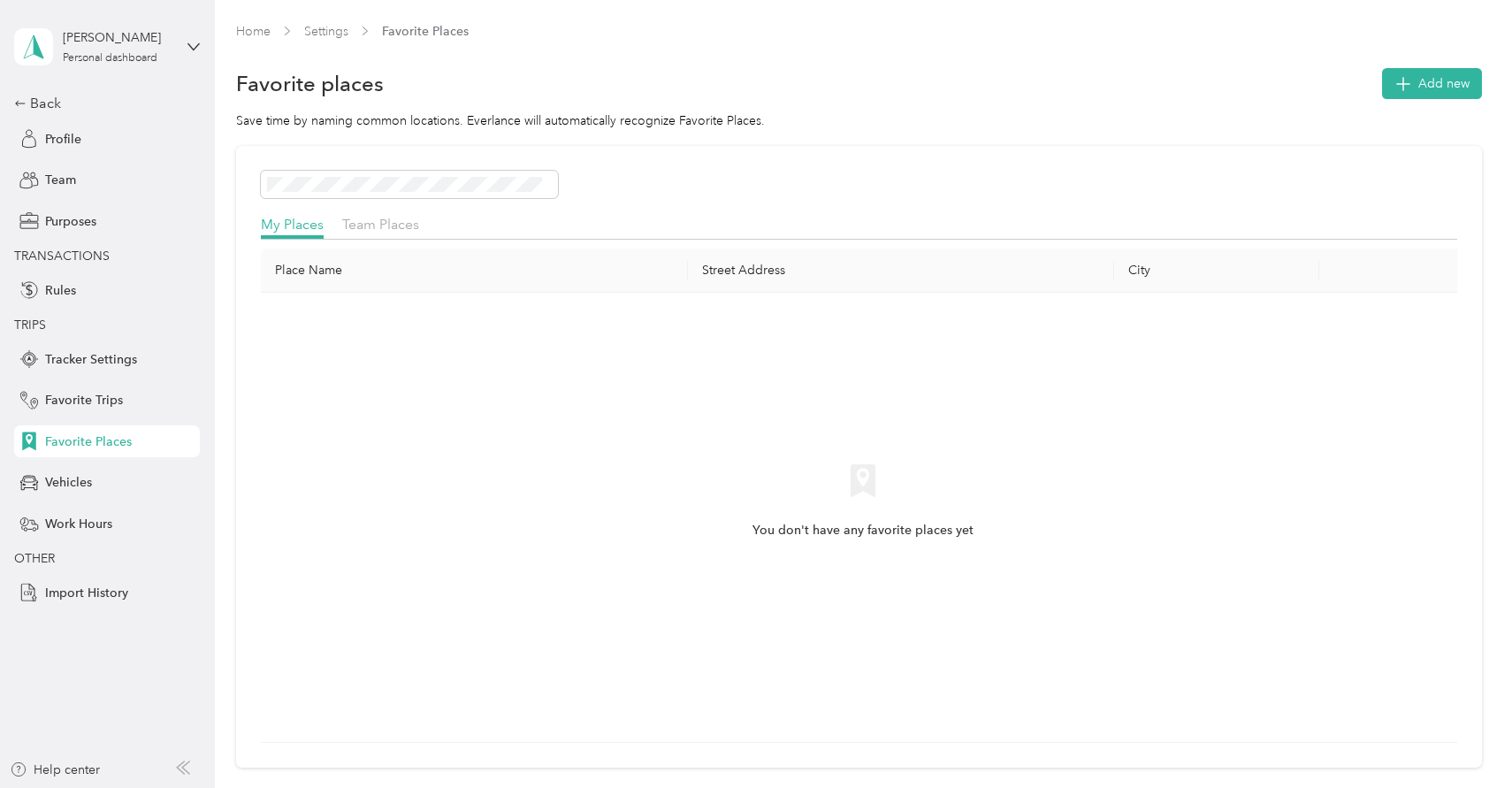
click at [79, 465] on div "Back Profile Team Purposes TRANSACTIONS Rules TRIPS Tracker Settings Favorite T…" at bounding box center [107, 351] width 186 height 515
click at [76, 495] on div "Vehicles" at bounding box center [107, 482] width 186 height 32
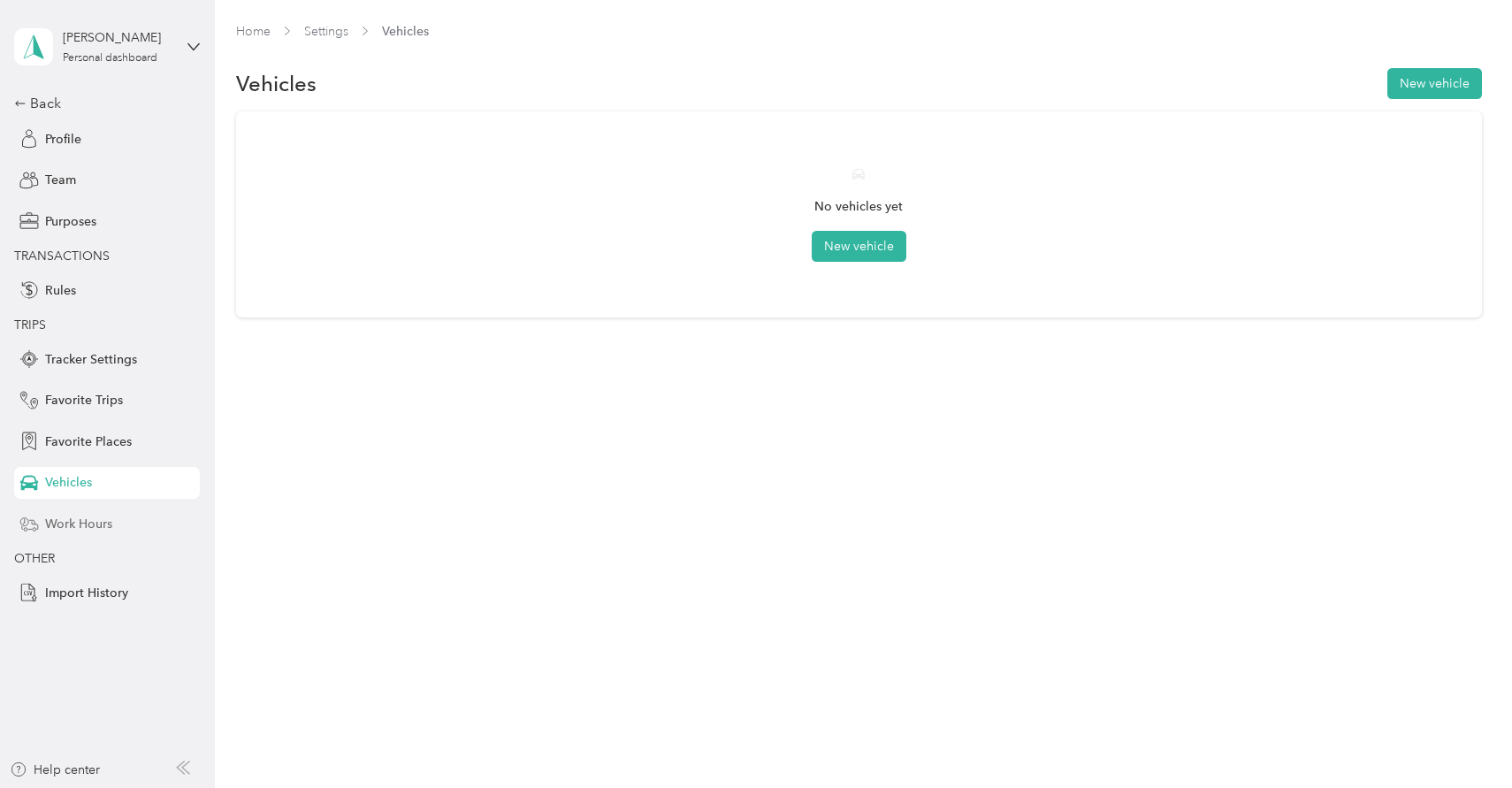
click at [77, 528] on span "Work Hours" at bounding box center [79, 523] width 67 height 18
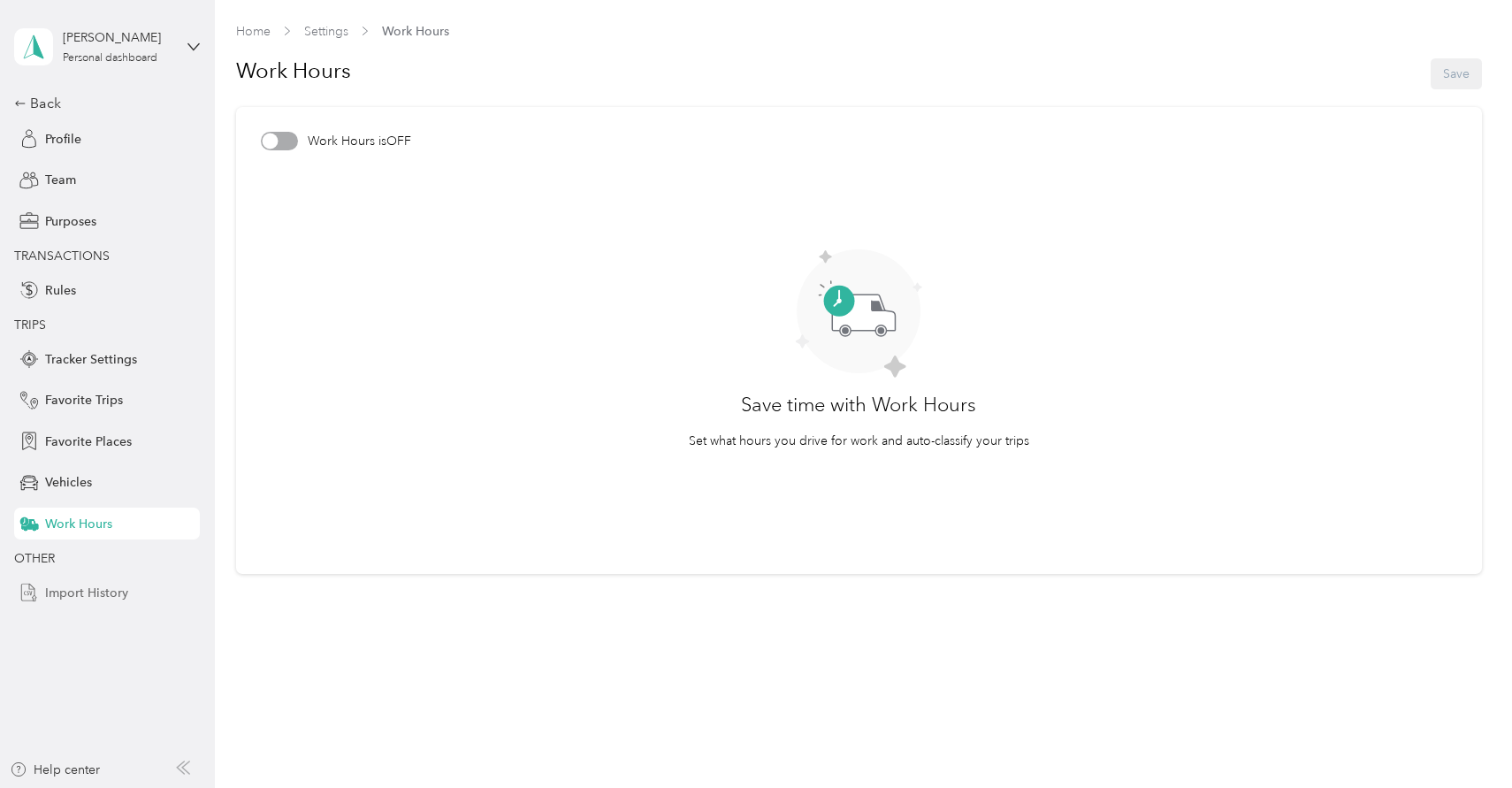
click at [82, 591] on span "Import History" at bounding box center [87, 592] width 83 height 18
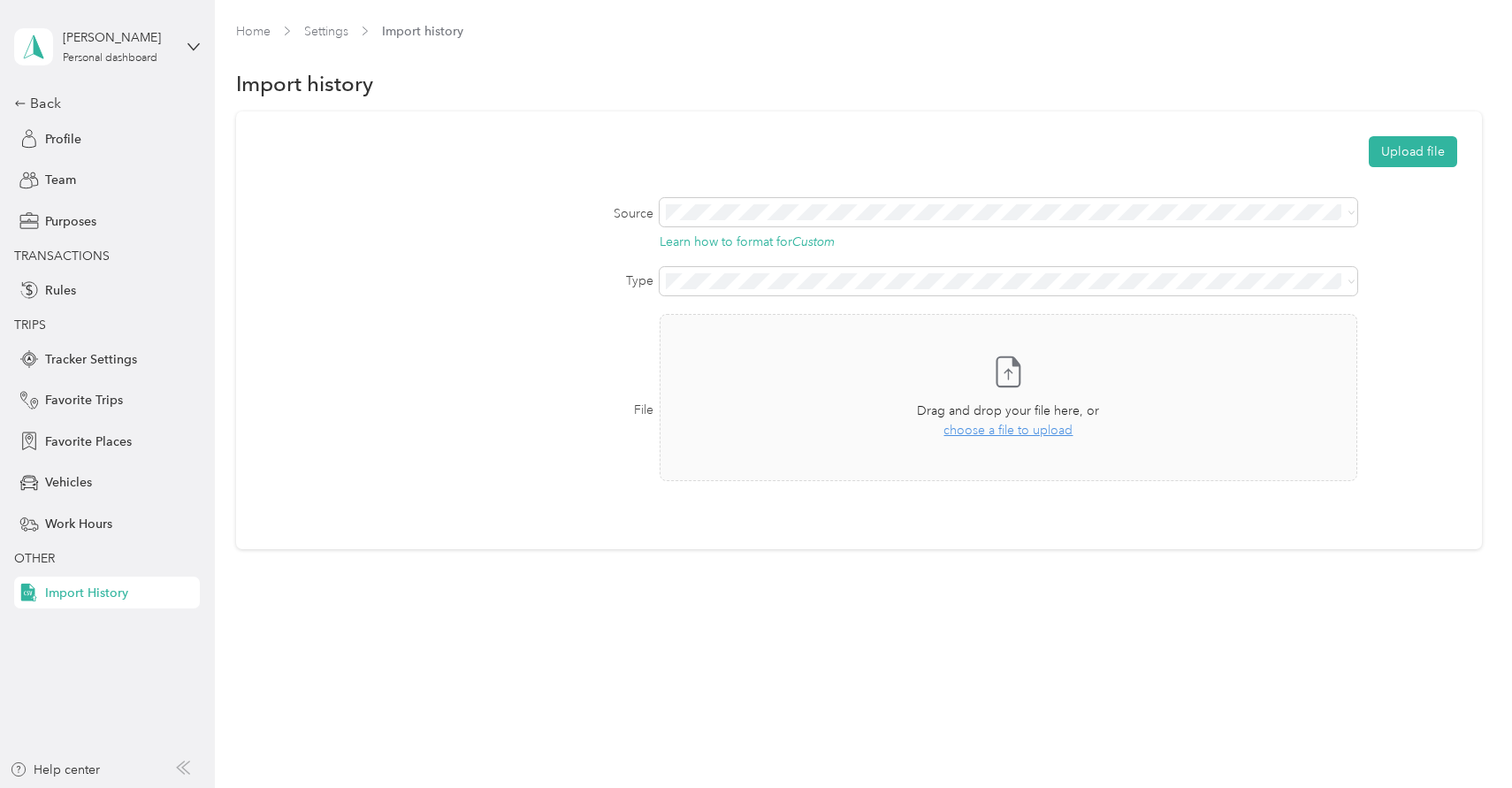
click at [193, 33] on div "Dylan Allen Personal dashboard" at bounding box center [107, 47] width 186 height 62
click at [460, 94] on icon at bounding box center [467, 95] width 14 height 14
click at [20, 102] on icon at bounding box center [20, 103] width 12 height 12
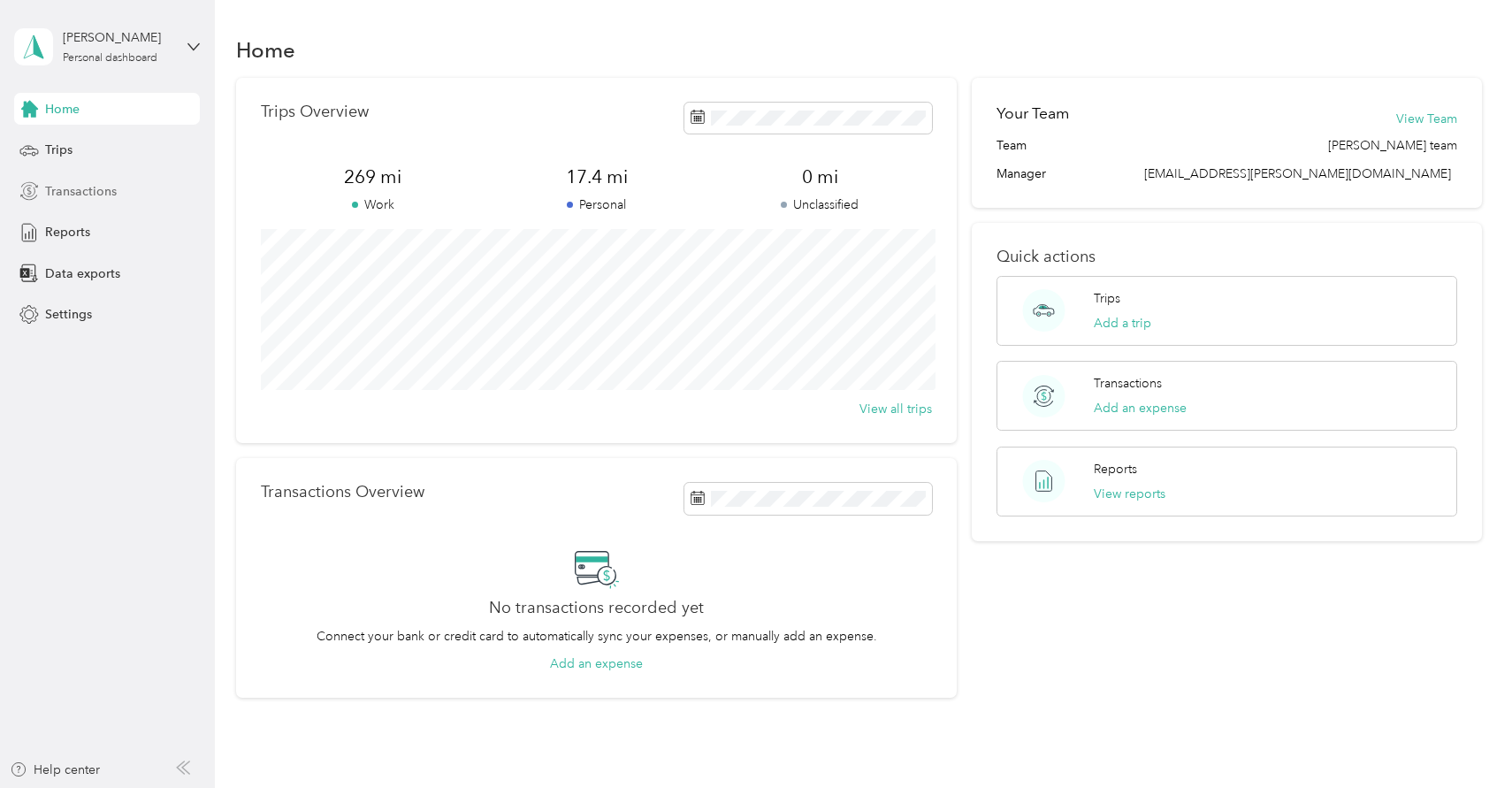
click at [62, 193] on span "Transactions" at bounding box center [81, 191] width 72 height 18
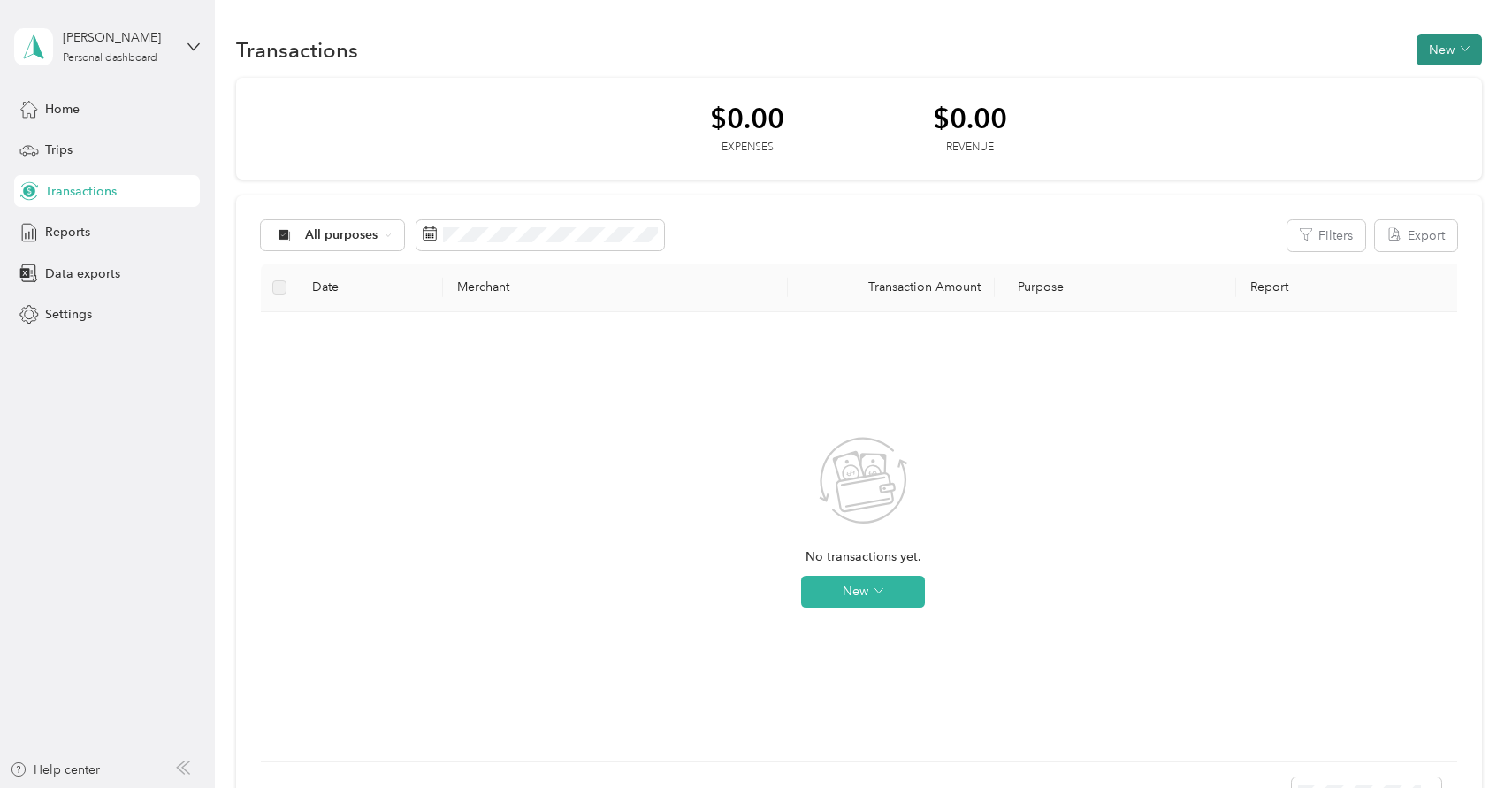
click at [1453, 46] on button "New" at bounding box center [1450, 50] width 65 height 31
click at [954, 54] on div "Transactions New" at bounding box center [858, 49] width 1245 height 37
click at [77, 268] on span "Data exports" at bounding box center [83, 273] width 75 height 18
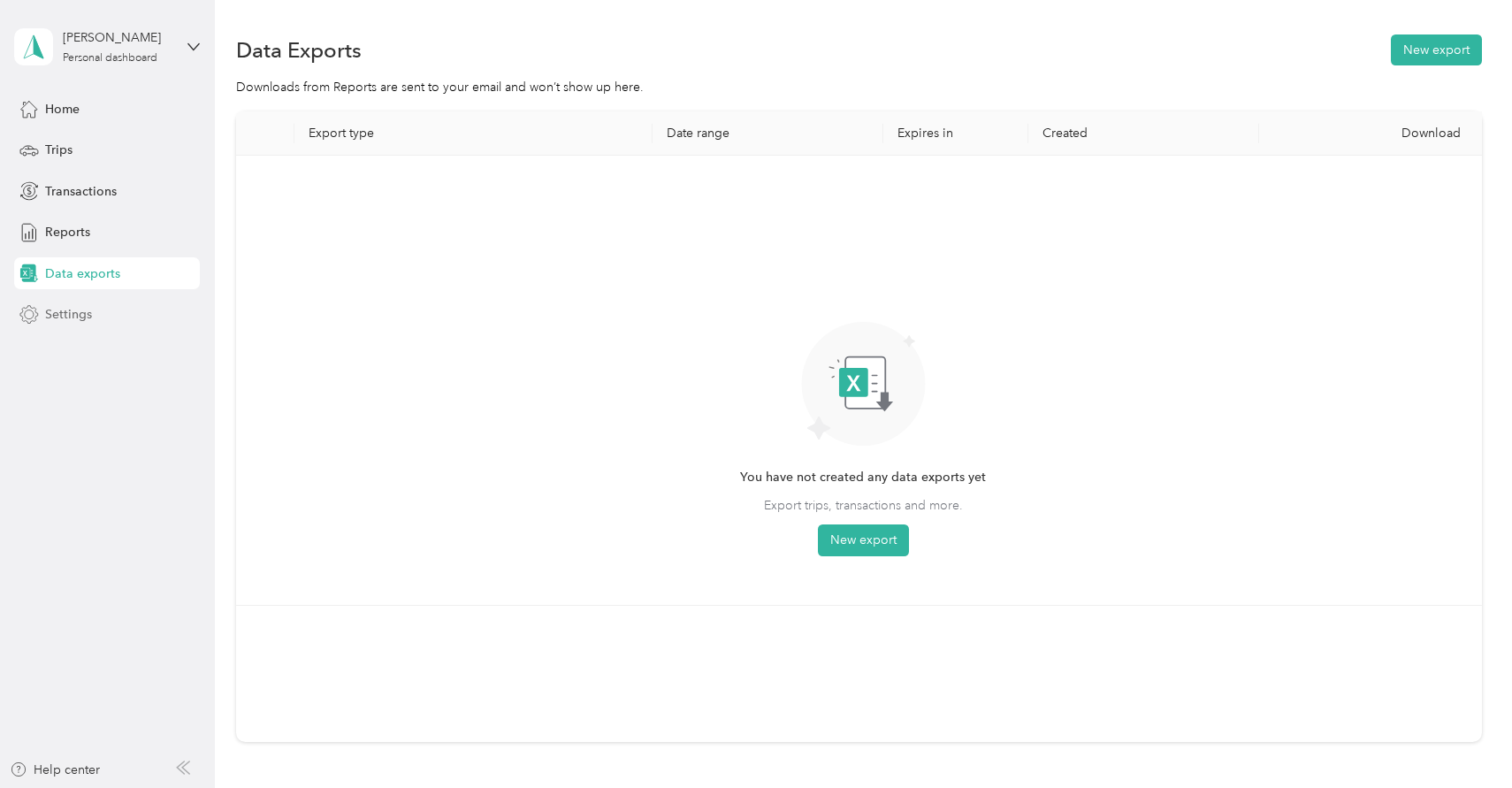
click at [78, 315] on span "Settings" at bounding box center [68, 313] width 47 height 18
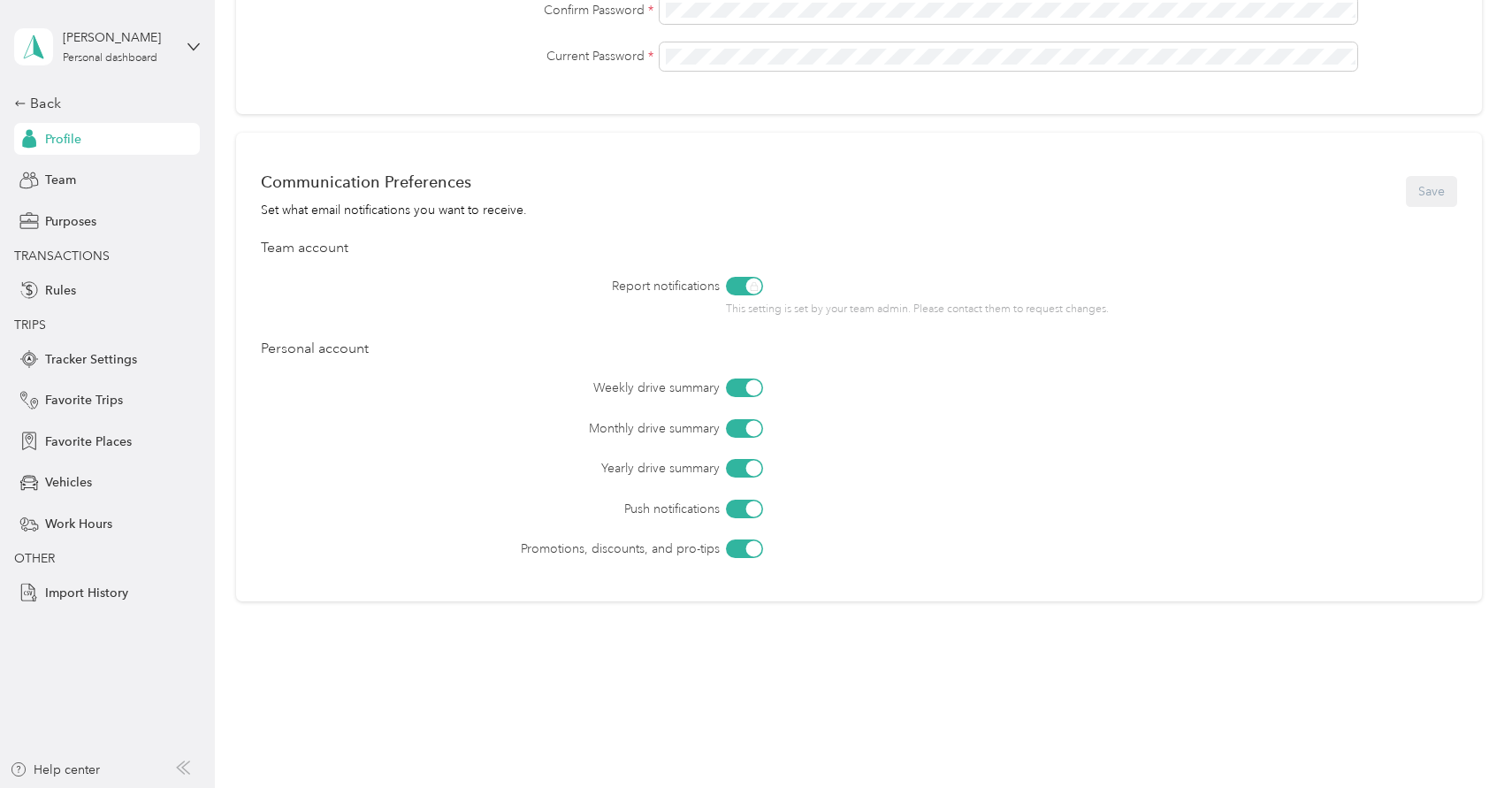
scroll to position [623, 0]
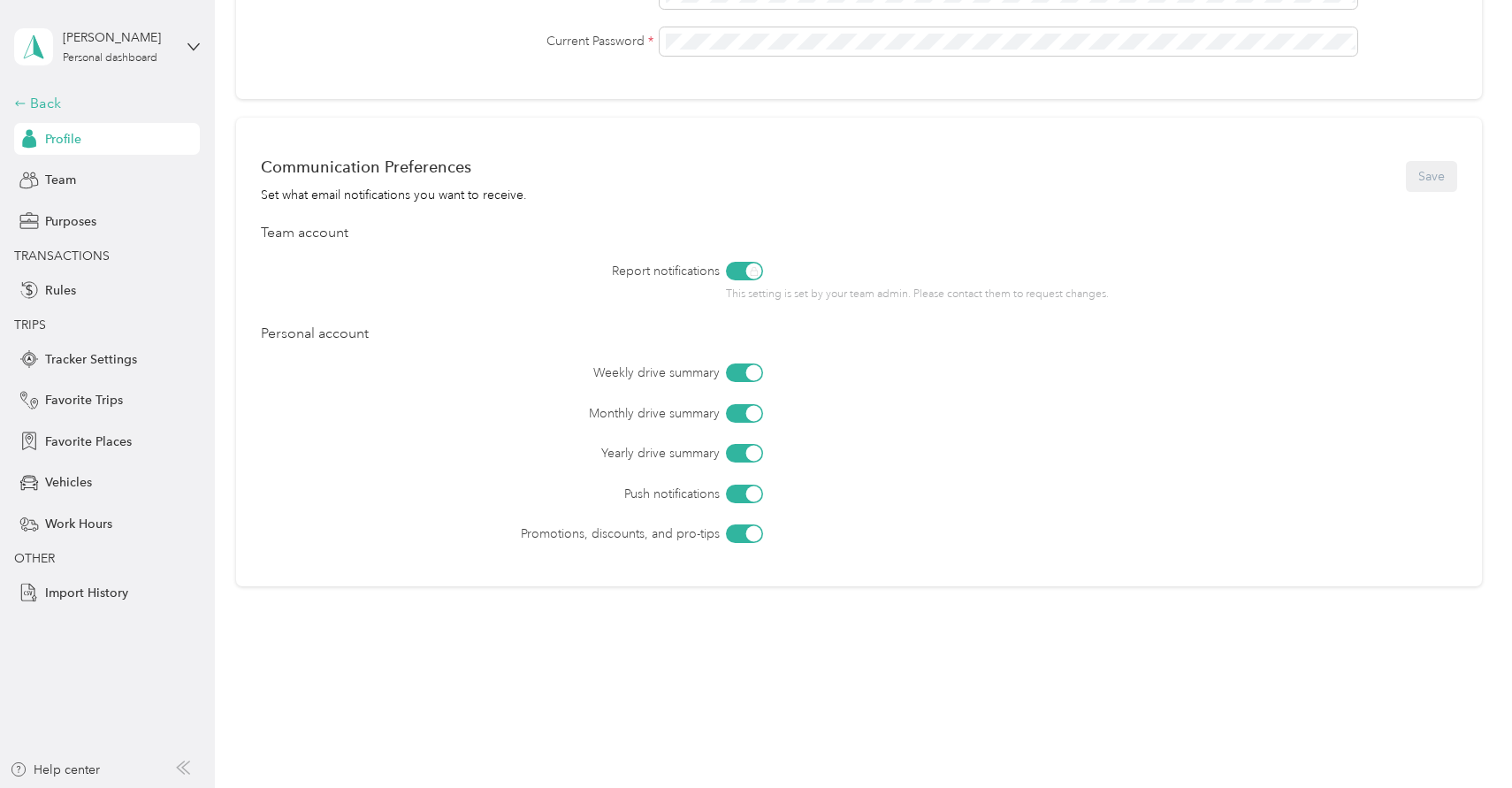
click at [77, 108] on div "Back" at bounding box center [103, 104] width 177 height 21
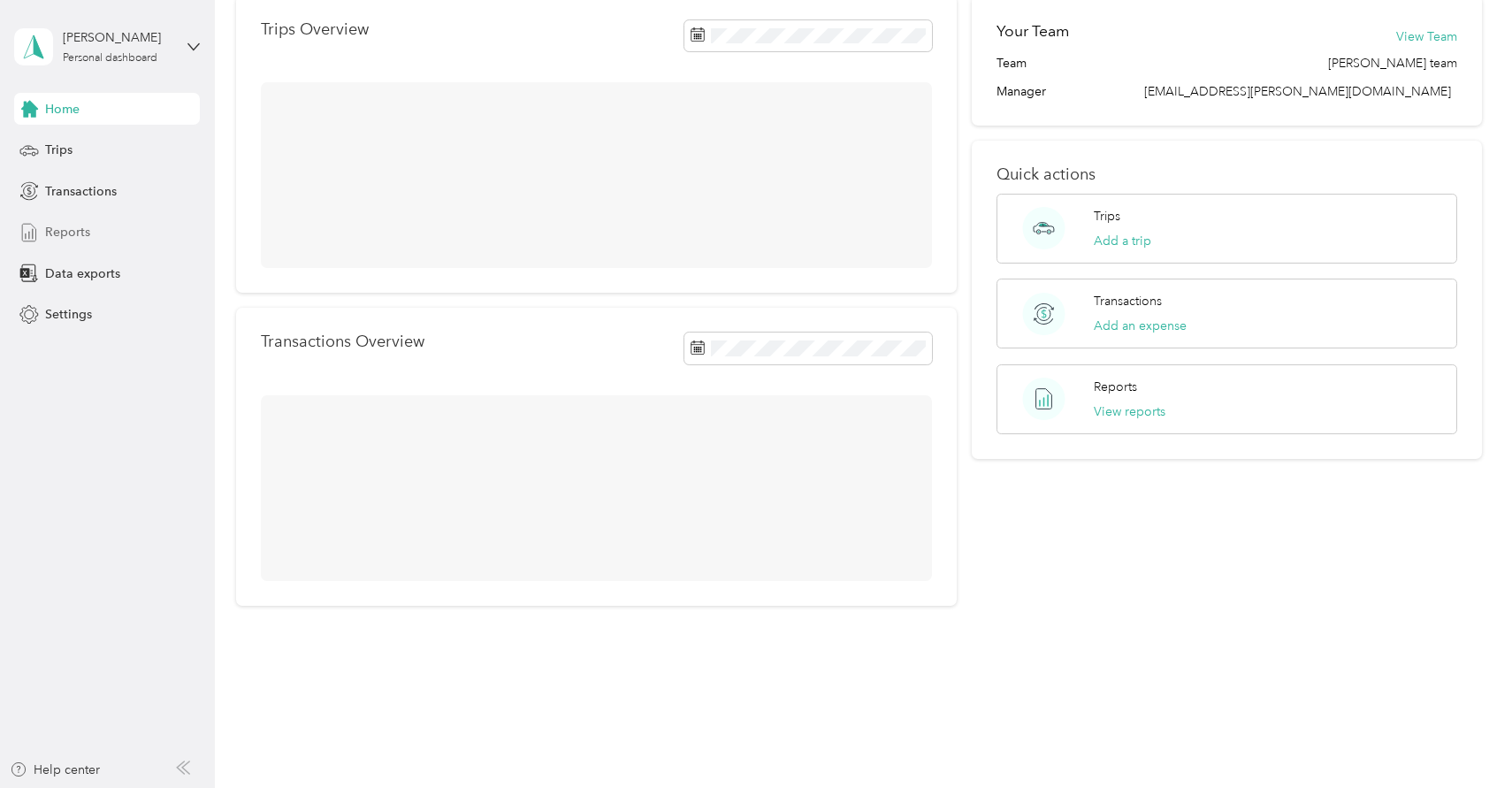
scroll to position [93, 0]
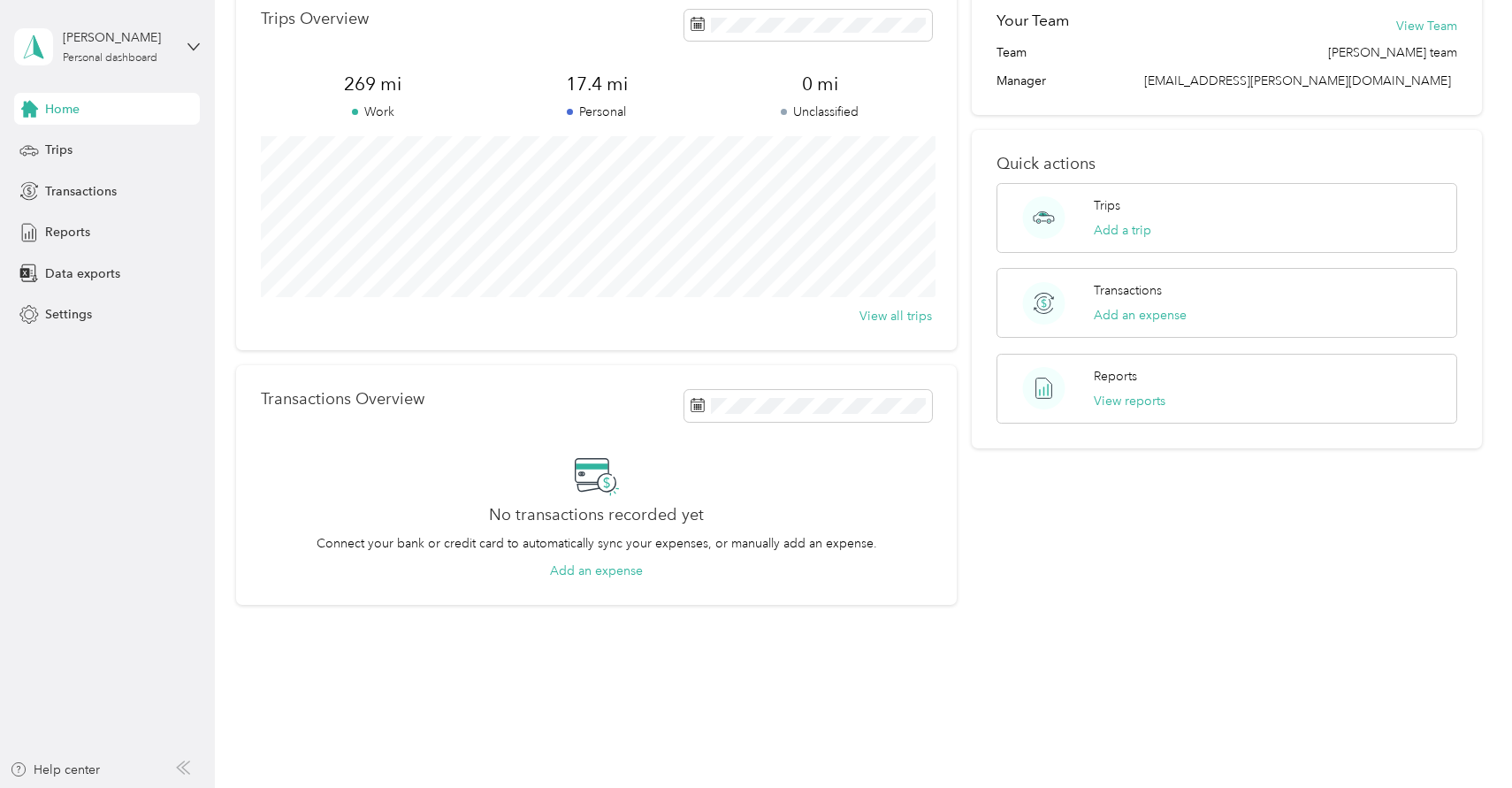
click at [182, 27] on div "Dylan Allen Personal dashboard" at bounding box center [107, 47] width 186 height 62
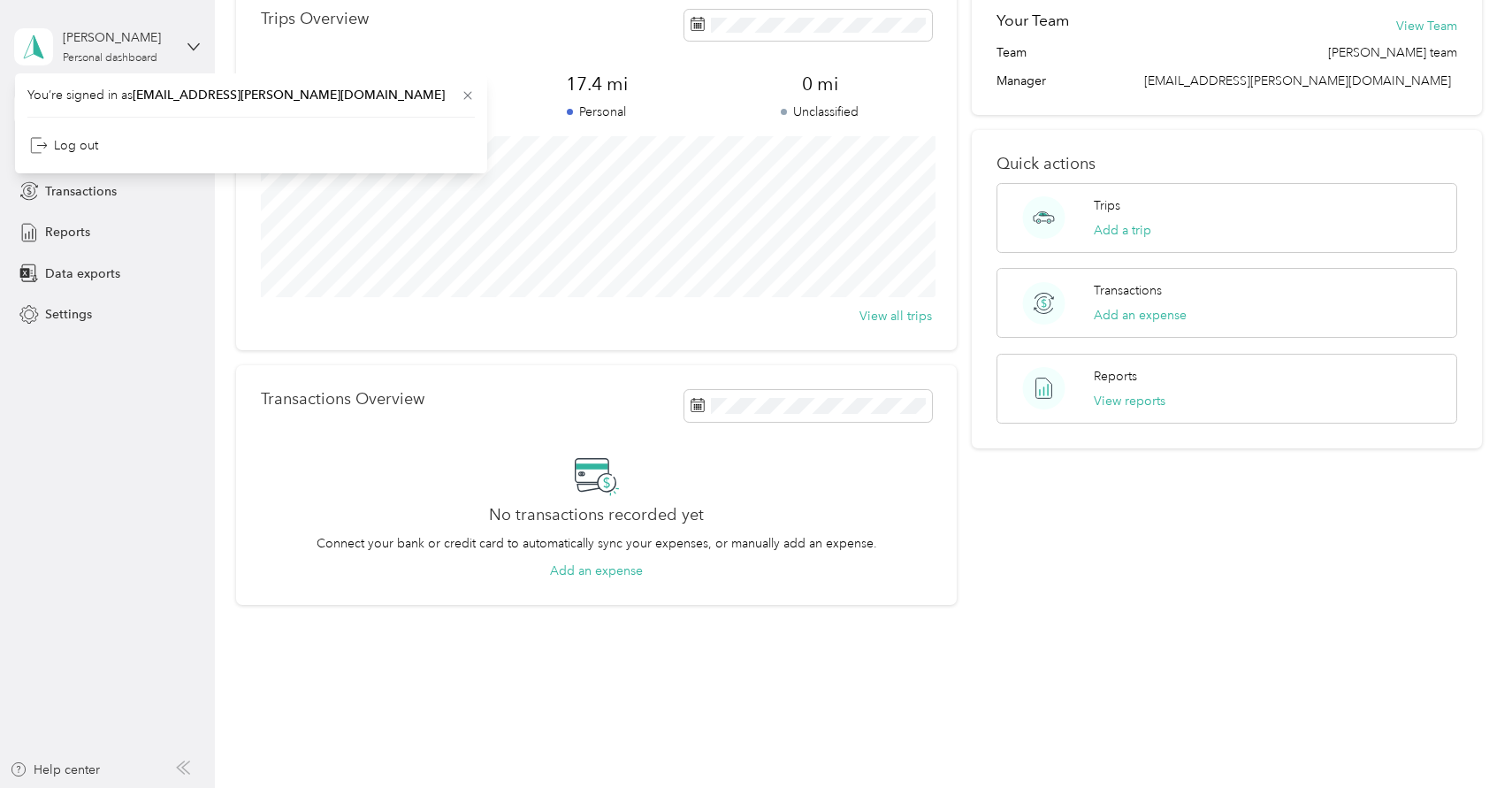
click at [53, 52] on div "Dylan Allen Personal dashboard" at bounding box center [94, 46] width 160 height 37
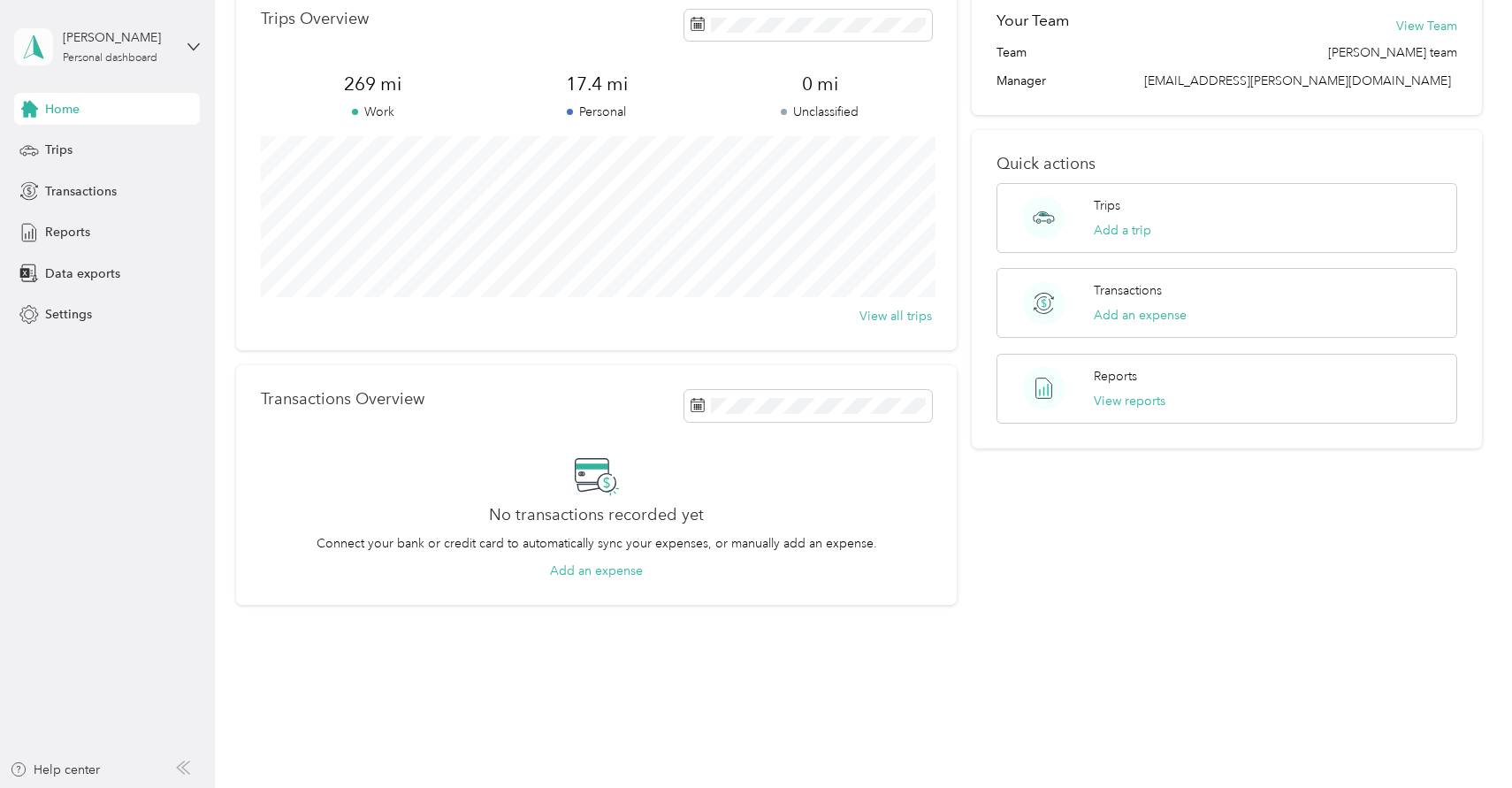
click at [50, 54] on span at bounding box center [34, 46] width 38 height 37
click at [62, 104] on div "You’re signed in as dallen11@acosta.com Log out" at bounding box center [251, 123] width 472 height 100
click at [103, 250] on div "Home Trips Transactions Reports Data exports Settings" at bounding box center [107, 211] width 186 height 237
